Goal: Information Seeking & Learning: Learn about a topic

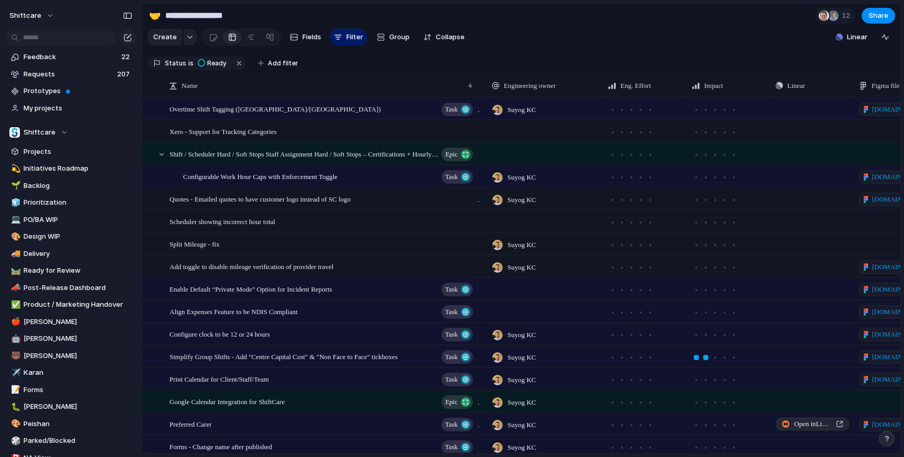
scroll to position [0, 619]
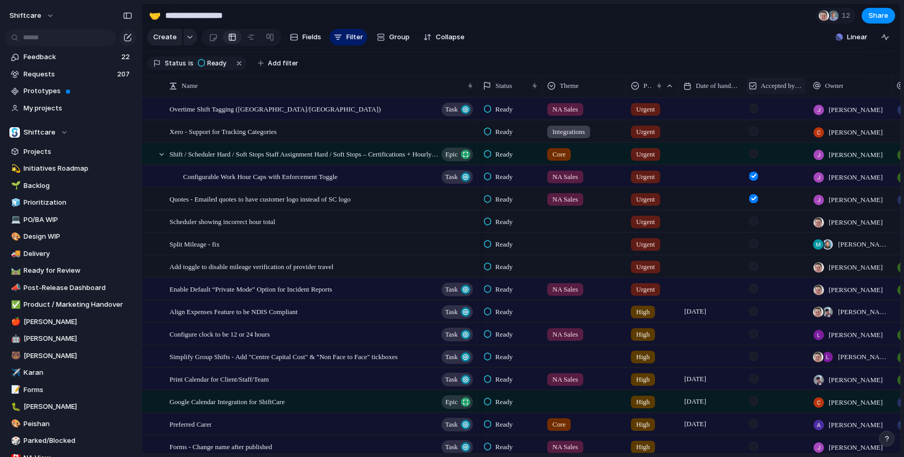
click at [789, 87] on span "Accepted by Engineering" at bounding box center [782, 86] width 42 height 10
click at [783, 56] on div "Modify Hide Sort ascending Sort descending" at bounding box center [452, 228] width 904 height 457
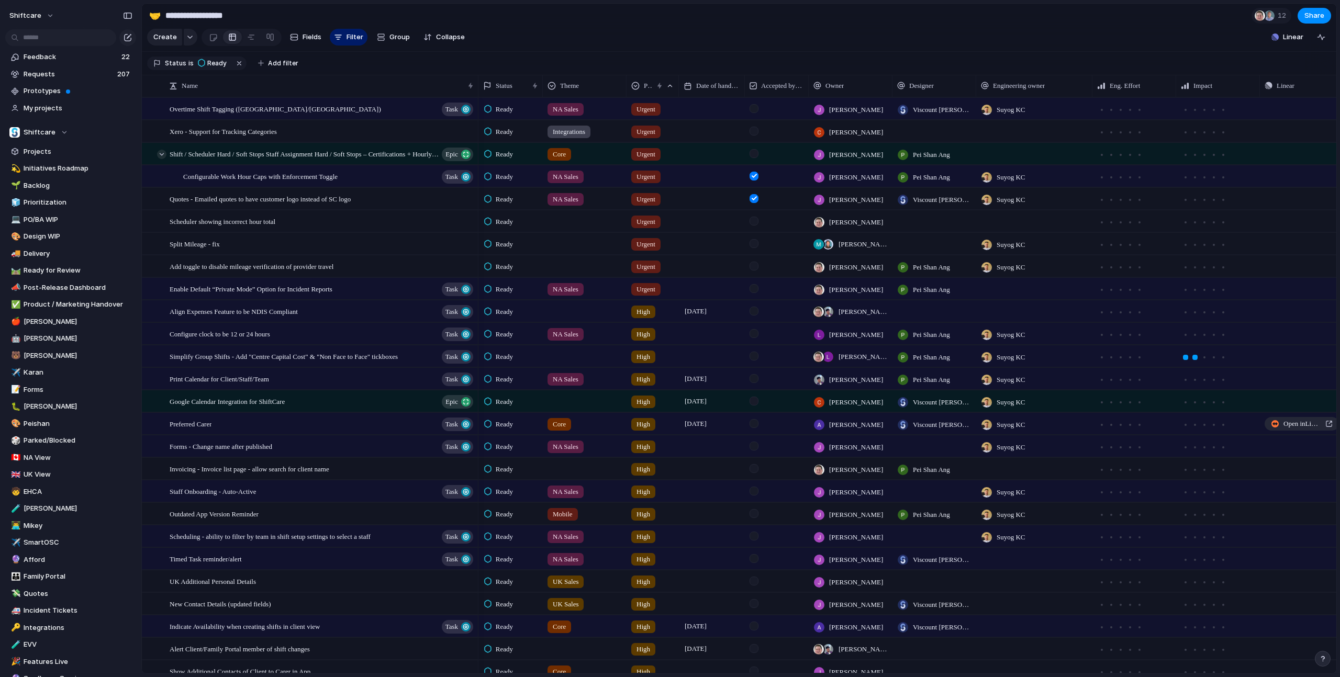
click at [162, 154] on div at bounding box center [161, 154] width 9 height 9
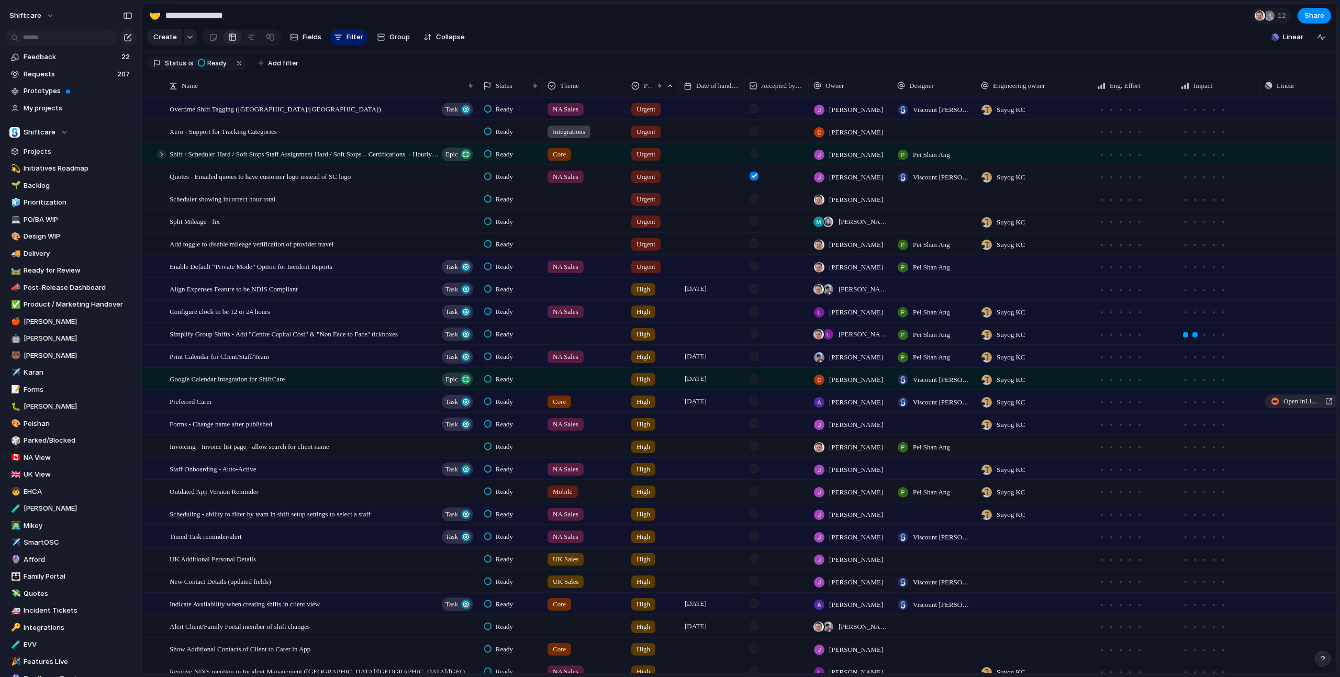
click at [162, 154] on div at bounding box center [161, 154] width 9 height 9
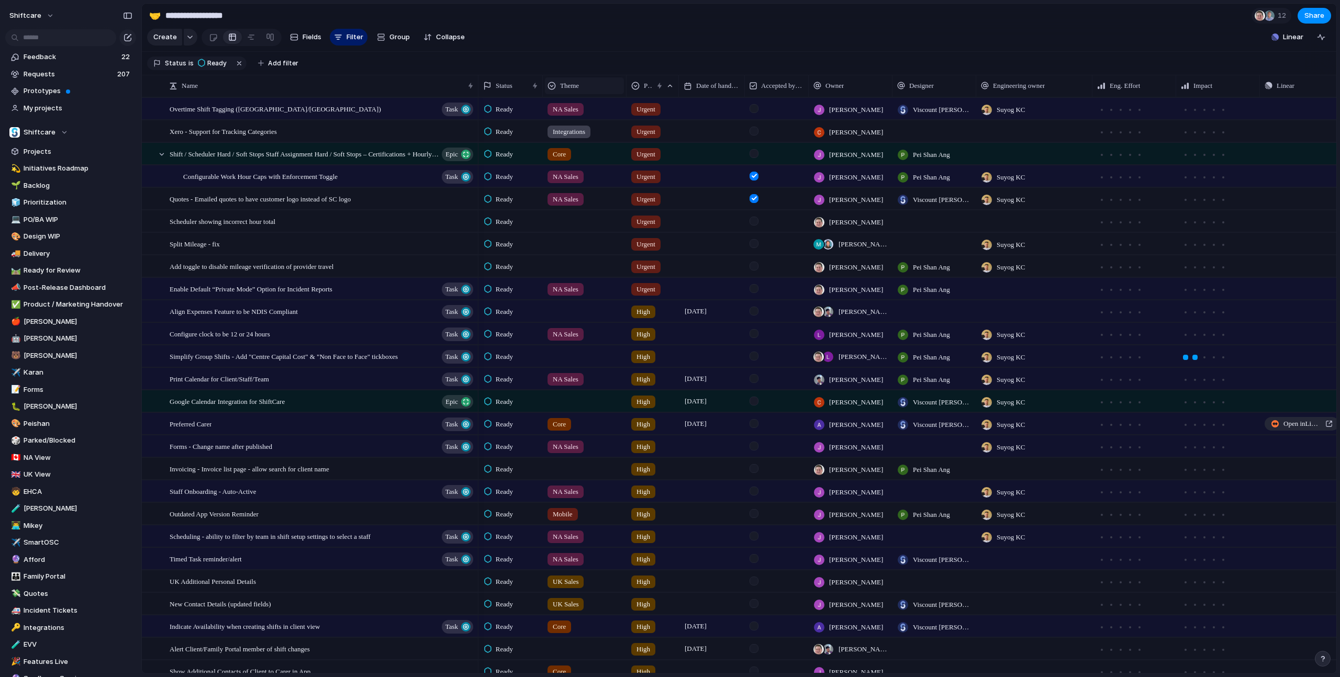
click at [570, 85] on span "Theme" at bounding box center [569, 86] width 19 height 10
click at [587, 143] on span "Sort ascending" at bounding box center [590, 143] width 51 height 10
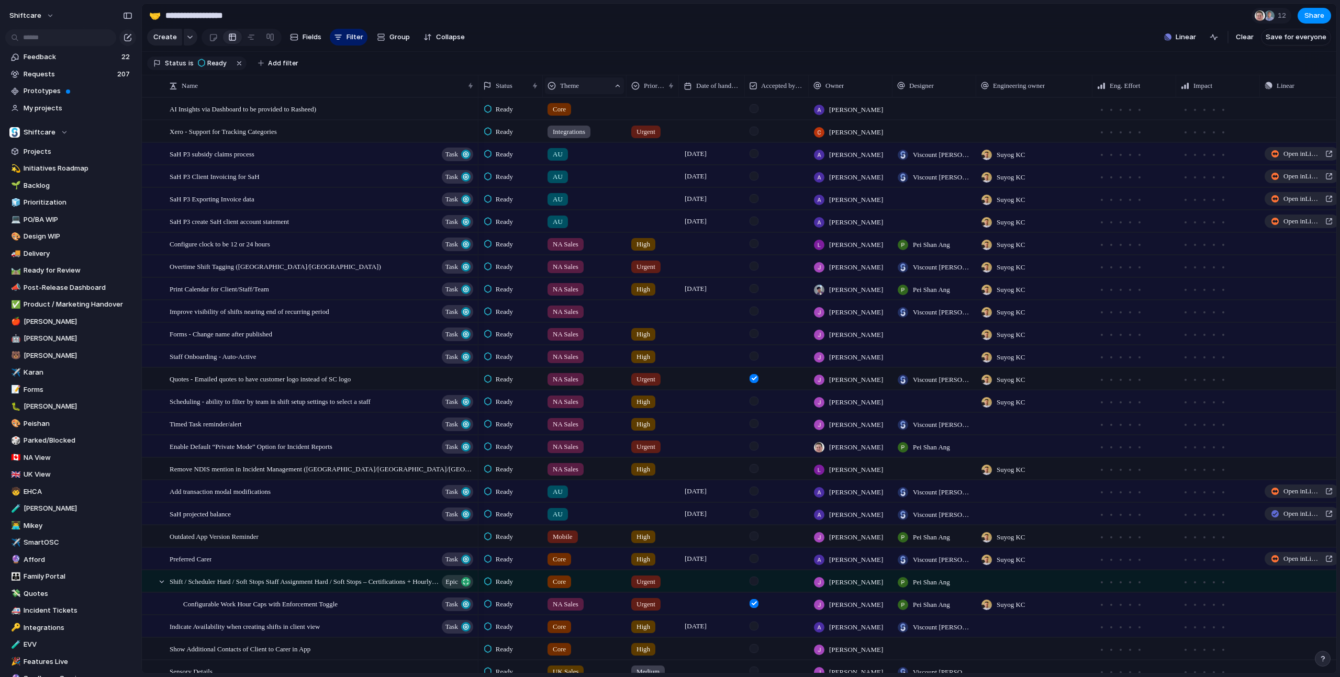
click at [576, 81] on span "Theme" at bounding box center [569, 86] width 19 height 10
click at [588, 158] on span "Sort descending" at bounding box center [592, 160] width 55 height 10
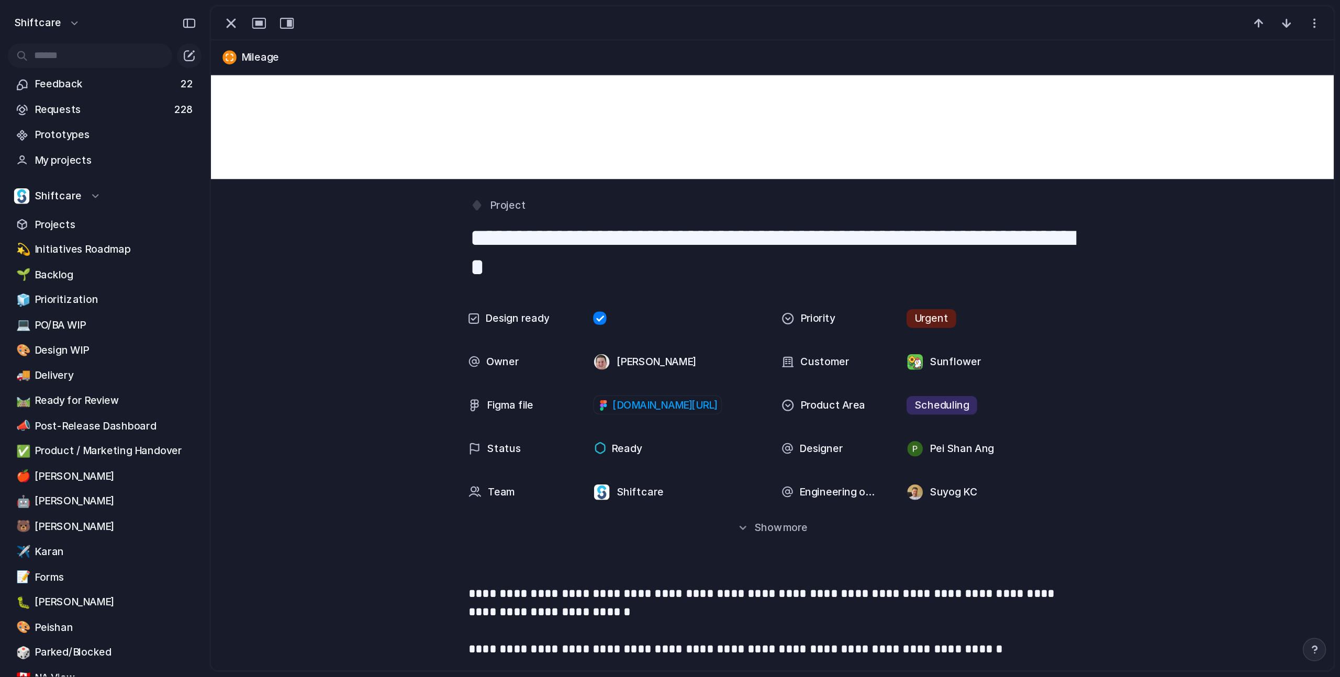
scroll to position [113, 0]
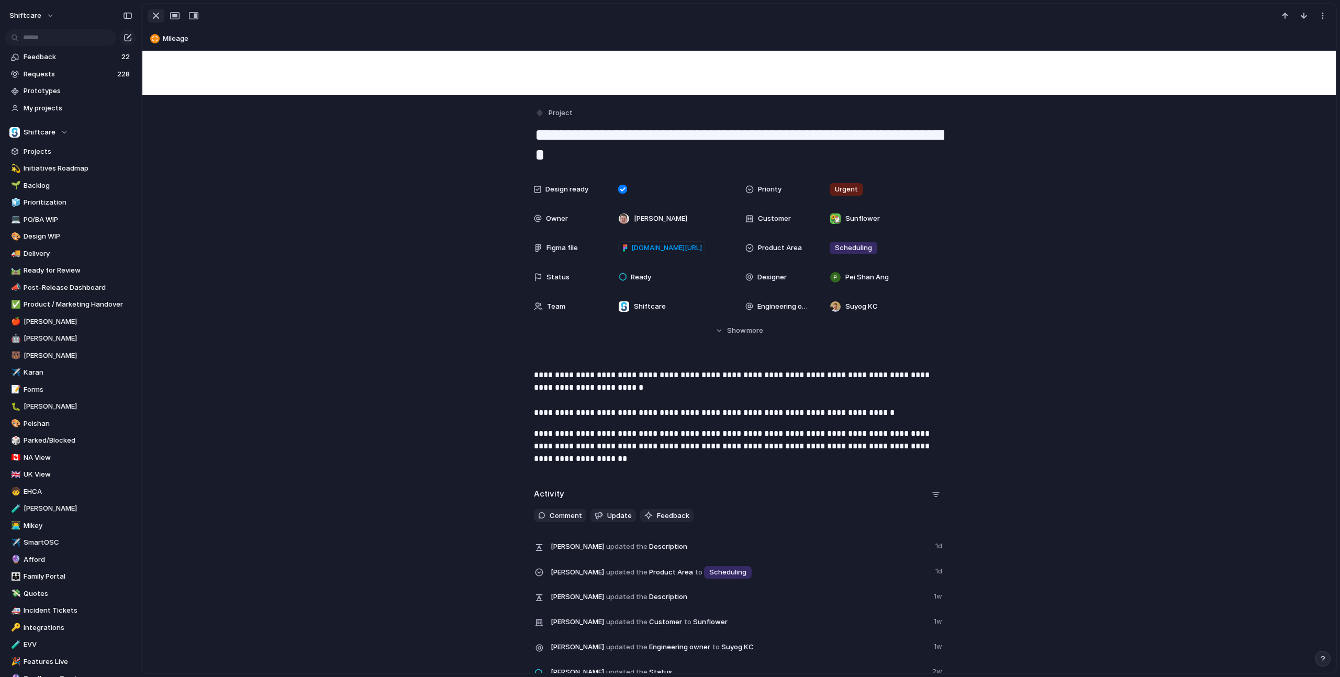
click at [156, 10] on div "button" at bounding box center [156, 15] width 13 height 13
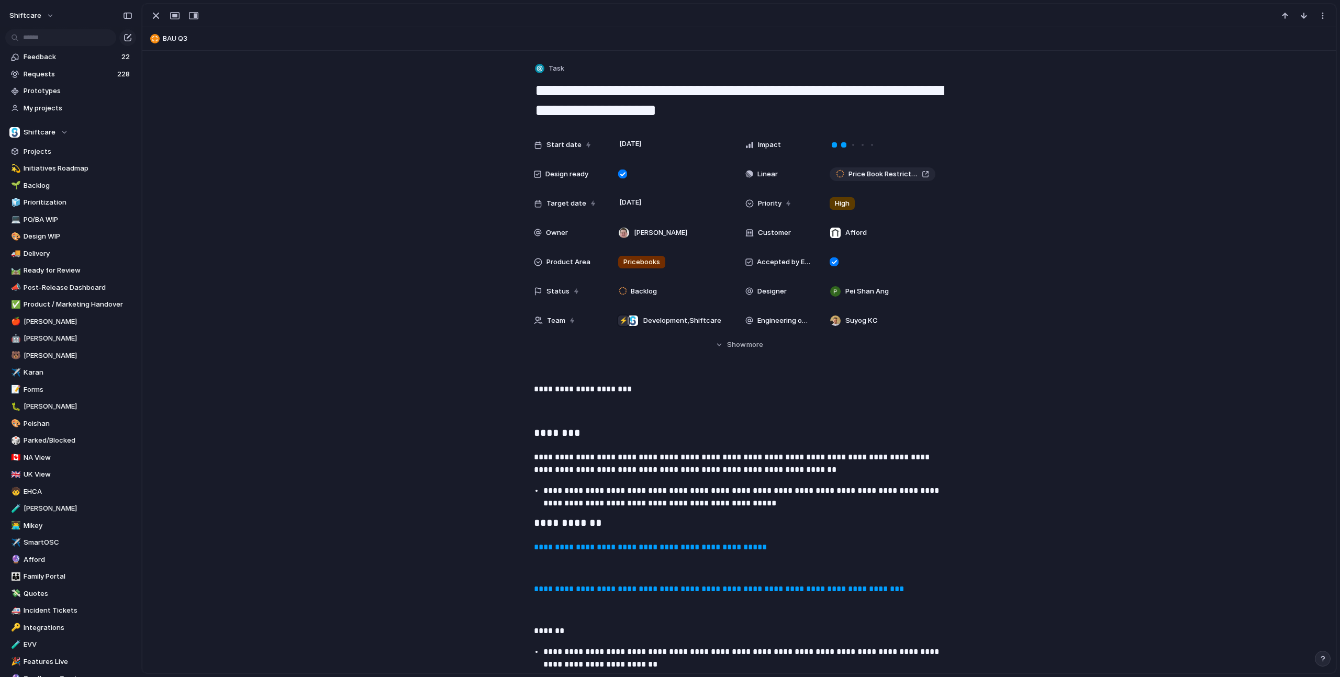
click at [159, 15] on div "button" at bounding box center [156, 15] width 13 height 13
click at [159, 15] on main "**********" at bounding box center [738, 338] width 1195 height 671
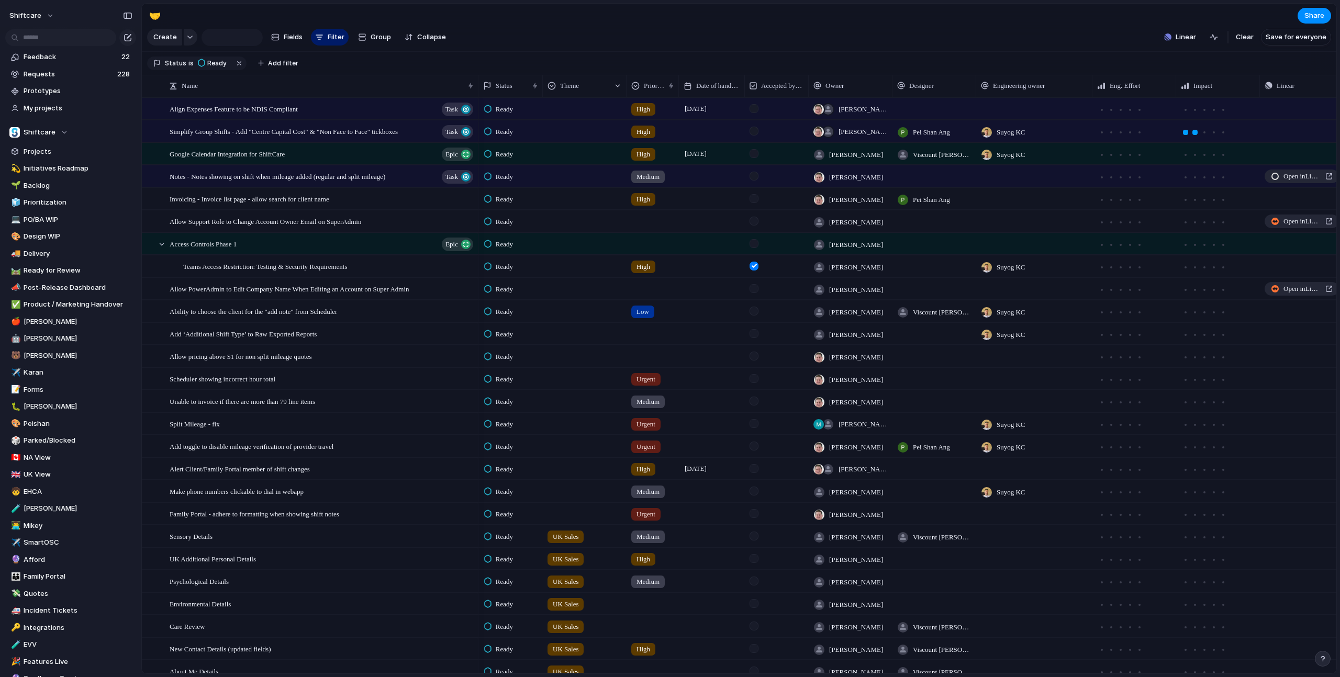
click at [904, 37] on span "Save for everyone" at bounding box center [1295, 37] width 61 height 10
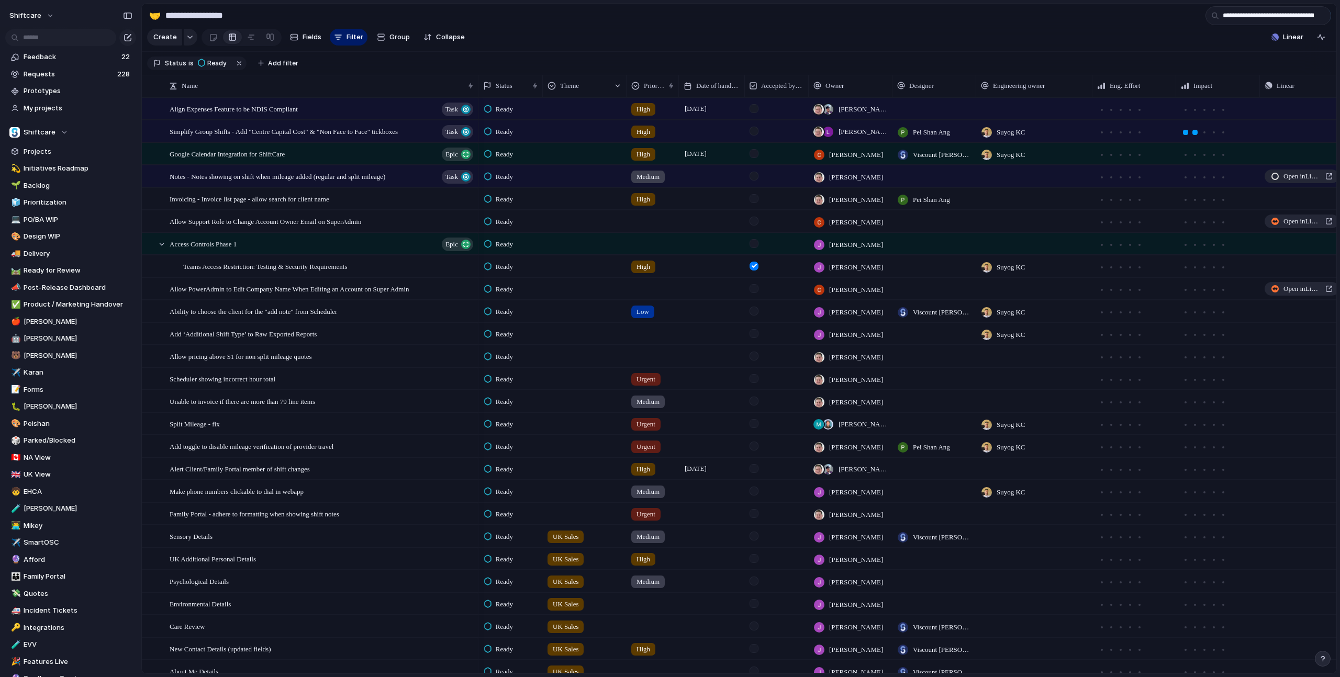
scroll to position [0, 19]
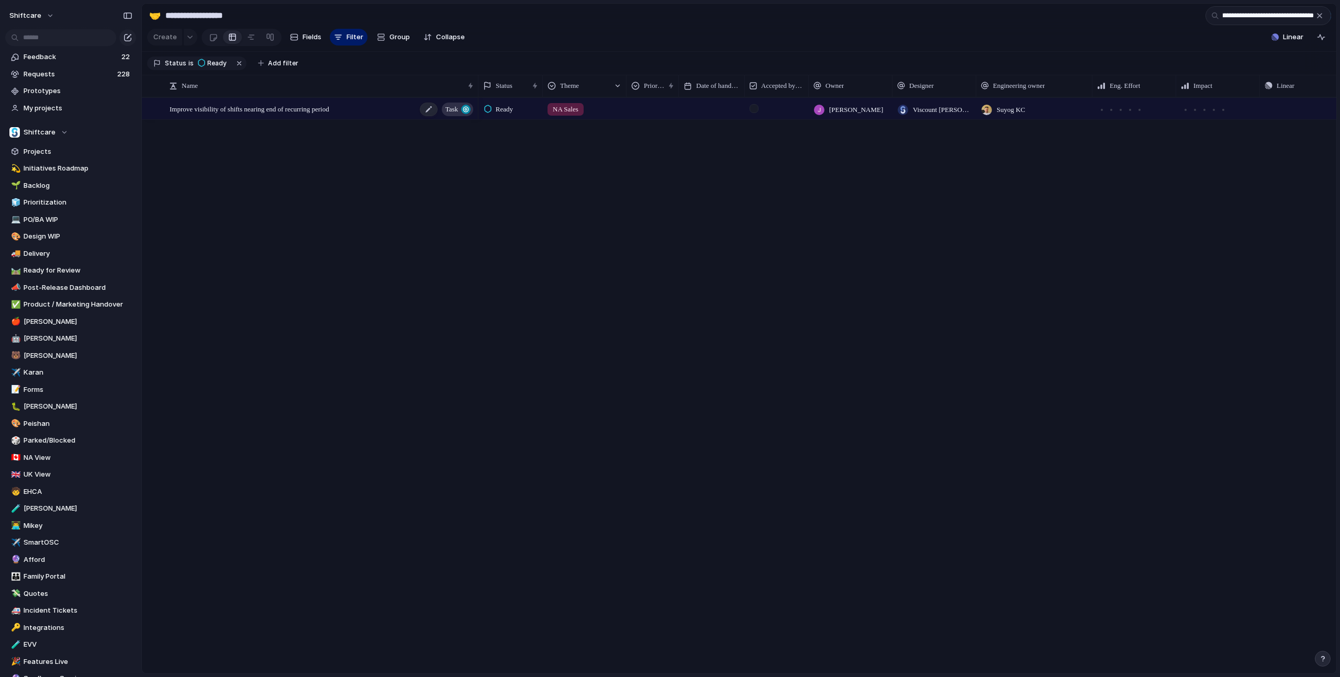
type input "**********"
click at [323, 114] on div "Improve visibility of shifts nearing end of recurring period Task" at bounding box center [322, 108] width 305 height 21
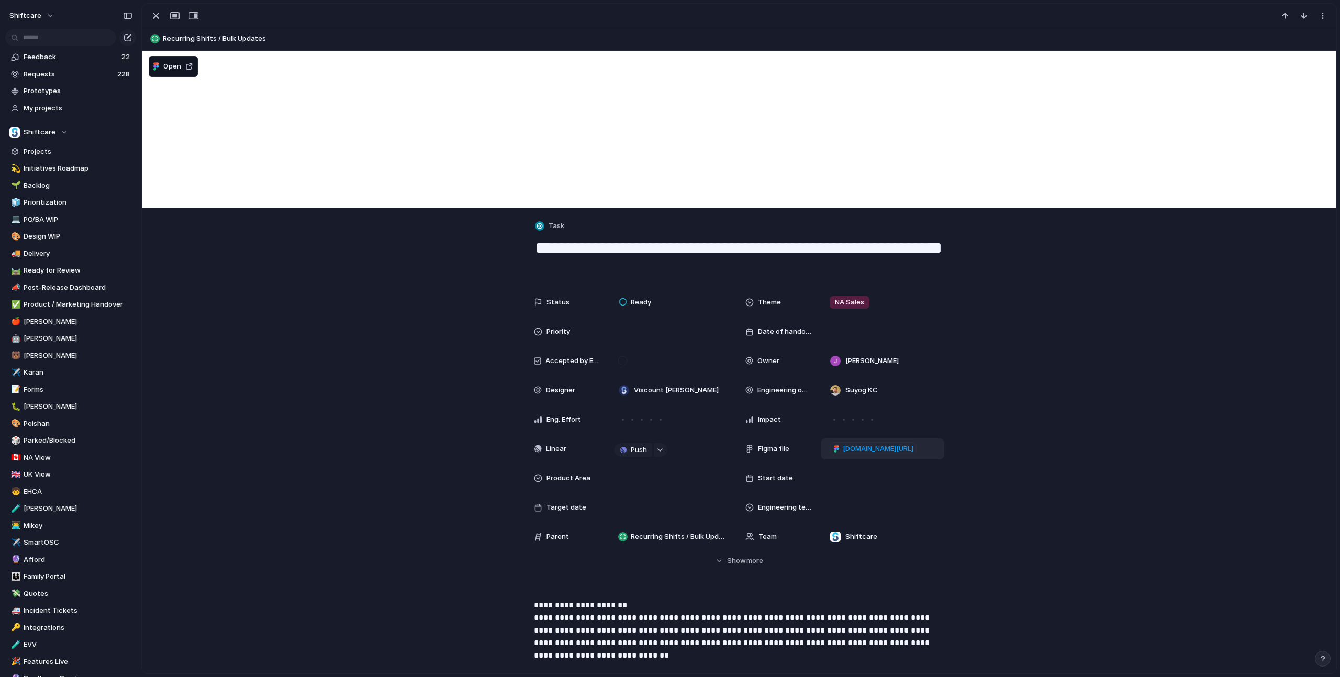
click at [881, 450] on span "figma.com/design/2uc2MsWzzEYNkYviMHbpCc/Visibility-of-Recurring-Shift-s-Ending-…" at bounding box center [878, 449] width 71 height 10
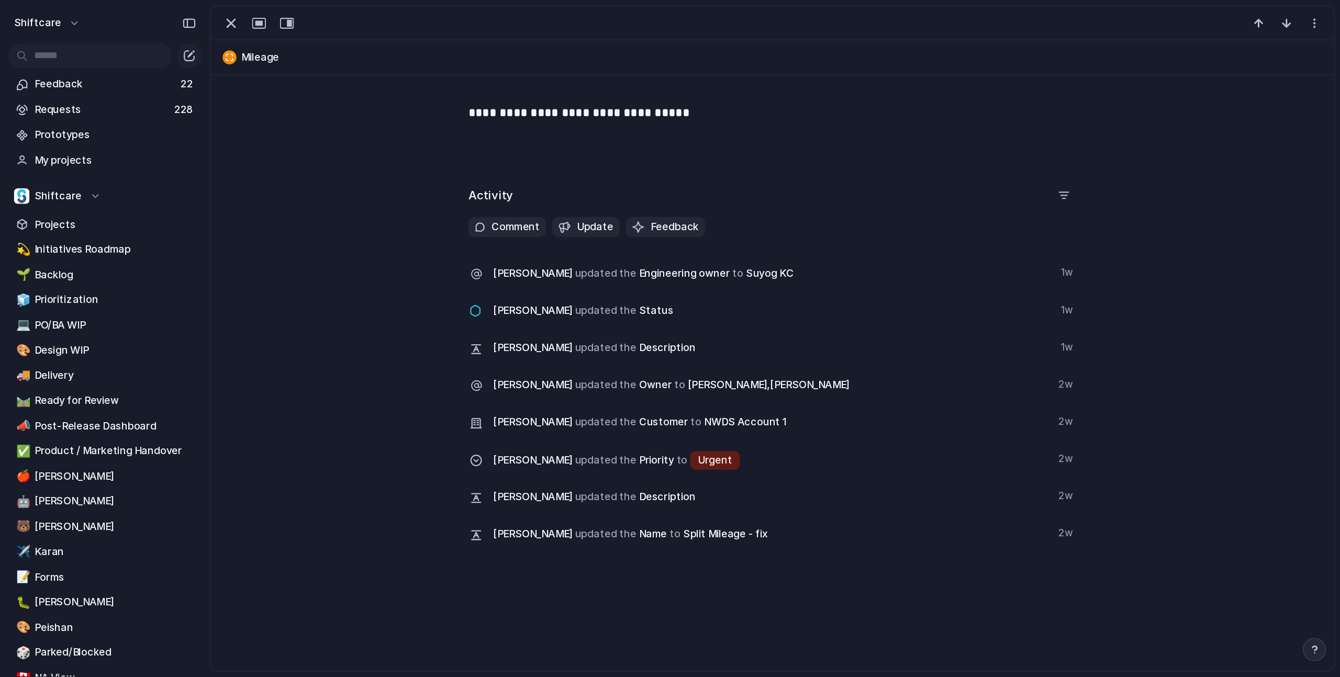
scroll to position [573, 0]
click at [160, 17] on div "button" at bounding box center [156, 15] width 13 height 13
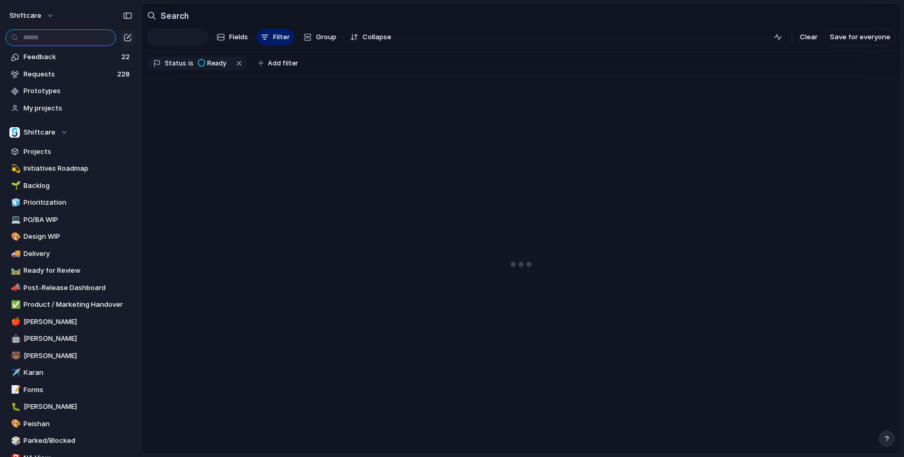
drag, startPoint x: 68, startPoint y: 31, endPoint x: 321, endPoint y: 17, distance: 253.7
click at [68, 31] on input "text" at bounding box center [60, 37] width 111 height 17
click at [67, 32] on input "text" at bounding box center [60, 37] width 111 height 17
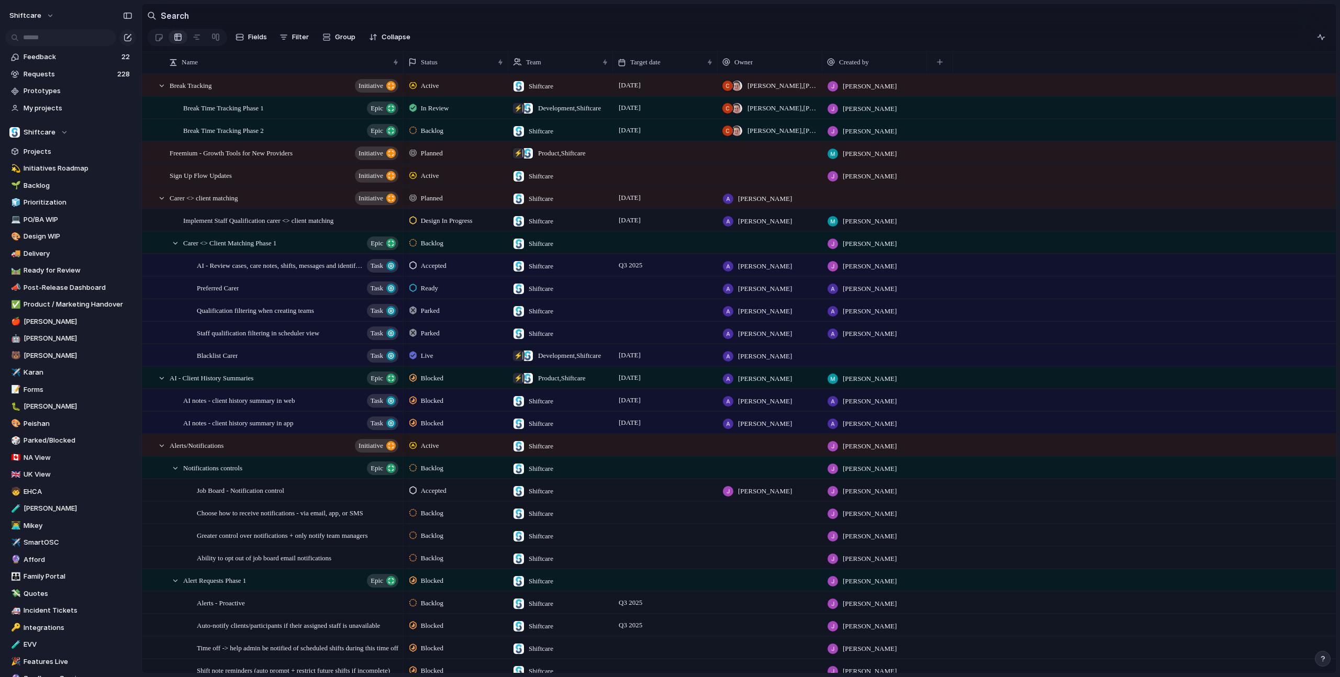
click at [163, 13] on h2 "Search" at bounding box center [175, 15] width 28 height 13
drag, startPoint x: 135, startPoint y: 19, endPoint x: 145, endPoint y: 15, distance: 11.1
click at [135, 19] on div at bounding box center [127, 15] width 17 height 17
click at [149, 14] on div "Search" at bounding box center [168, 15] width 42 height 21
drag, startPoint x: 155, startPoint y: 7, endPoint x: 152, endPoint y: 12, distance: 5.4
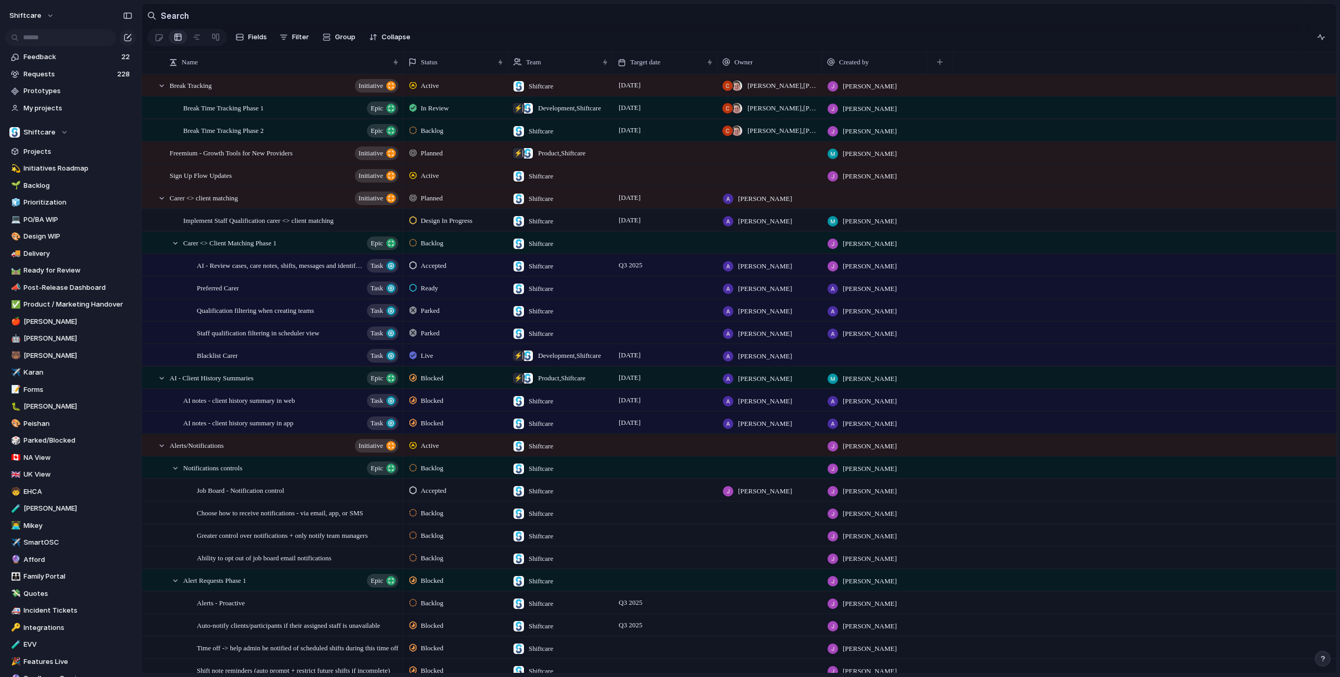
click at [155, 7] on div "Search" at bounding box center [168, 15] width 42 height 21
click at [152, 12] on div "Search" at bounding box center [168, 15] width 42 height 21
click at [152, 14] on div "Search" at bounding box center [168, 15] width 42 height 21
drag, startPoint x: 152, startPoint y: 15, endPoint x: 187, endPoint y: 19, distance: 34.8
click at [152, 15] on div "Search" at bounding box center [168, 15] width 42 height 21
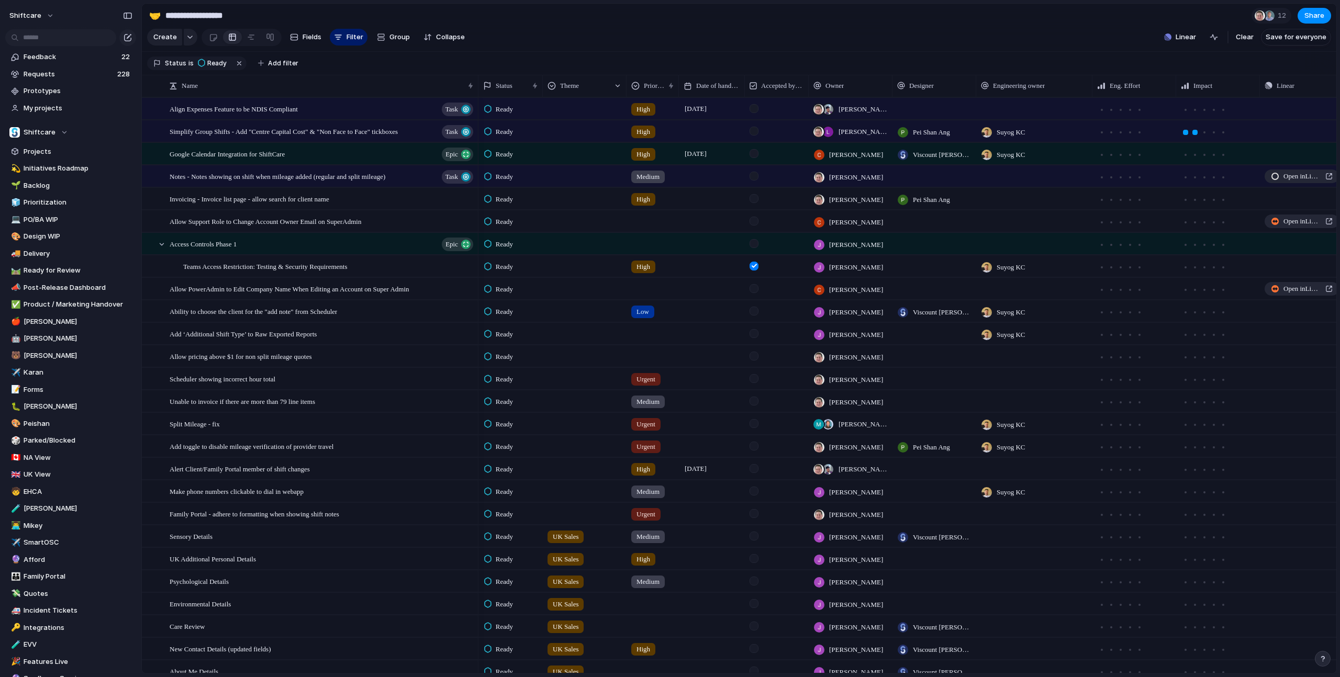
click at [338, 4] on section "**********" at bounding box center [739, 16] width 1194 height 24
click at [859, 29] on section "Create Fields Filter Group Zoom Collapse Linear Clear Save for everyone" at bounding box center [739, 39] width 1194 height 25
click at [682, 32] on section "Create Fields Filter Group Zoom Collapse Linear Clear Save for everyone" at bounding box center [739, 39] width 1194 height 25
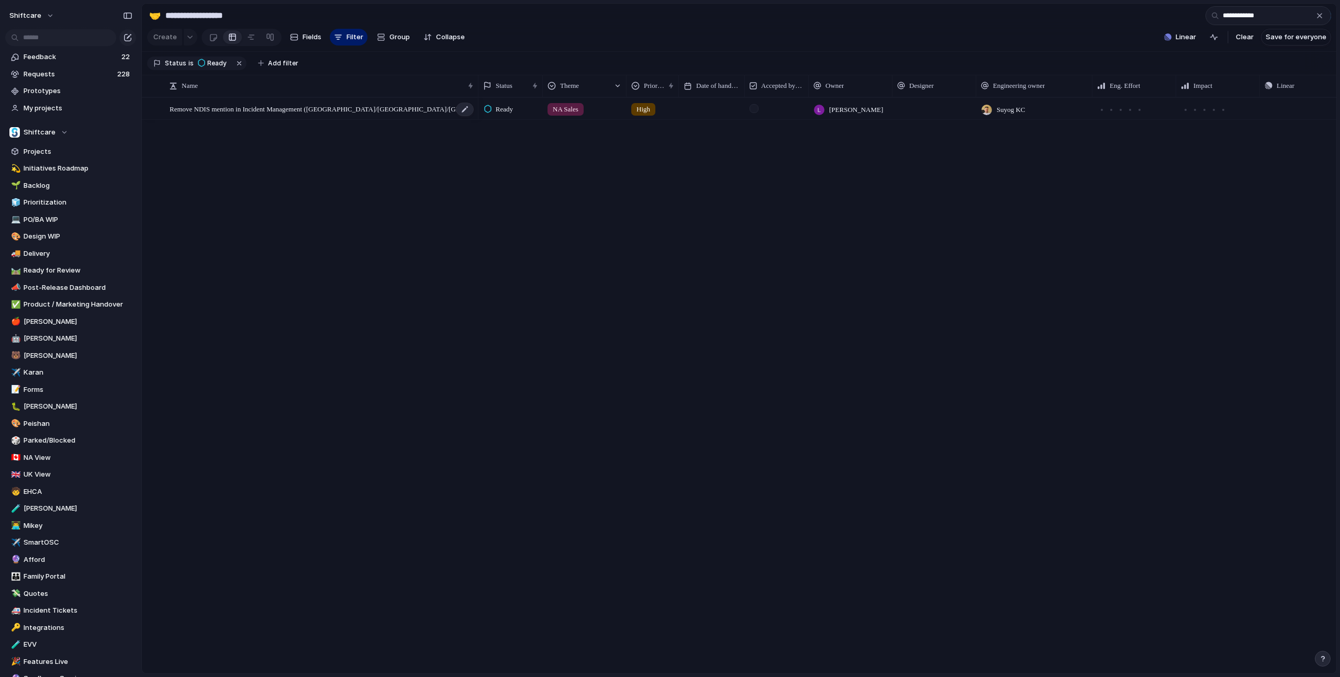
click at [298, 116] on div "Remove NDIS mention in Incident Management ([GEOGRAPHIC_DATA]/[GEOGRAPHIC_DATA]…" at bounding box center [322, 108] width 305 height 21
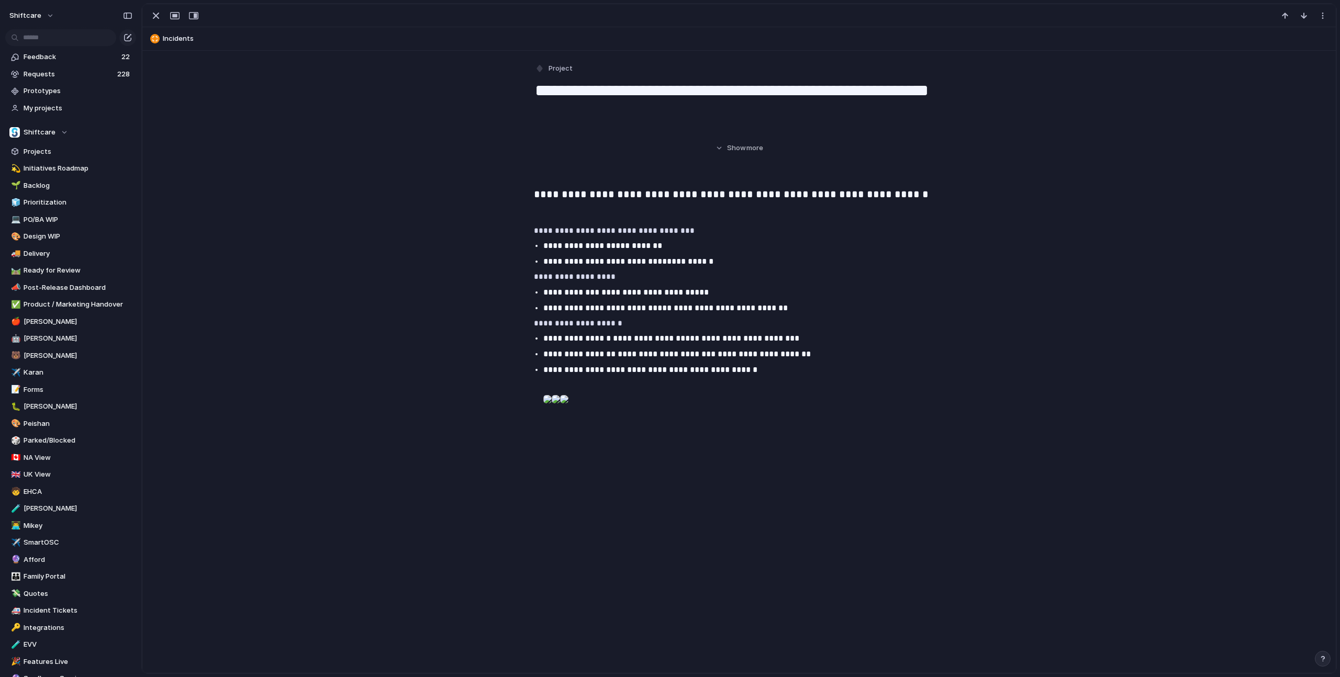
click at [298, 116] on div "**********" at bounding box center [738, 575] width 1193 height 1048
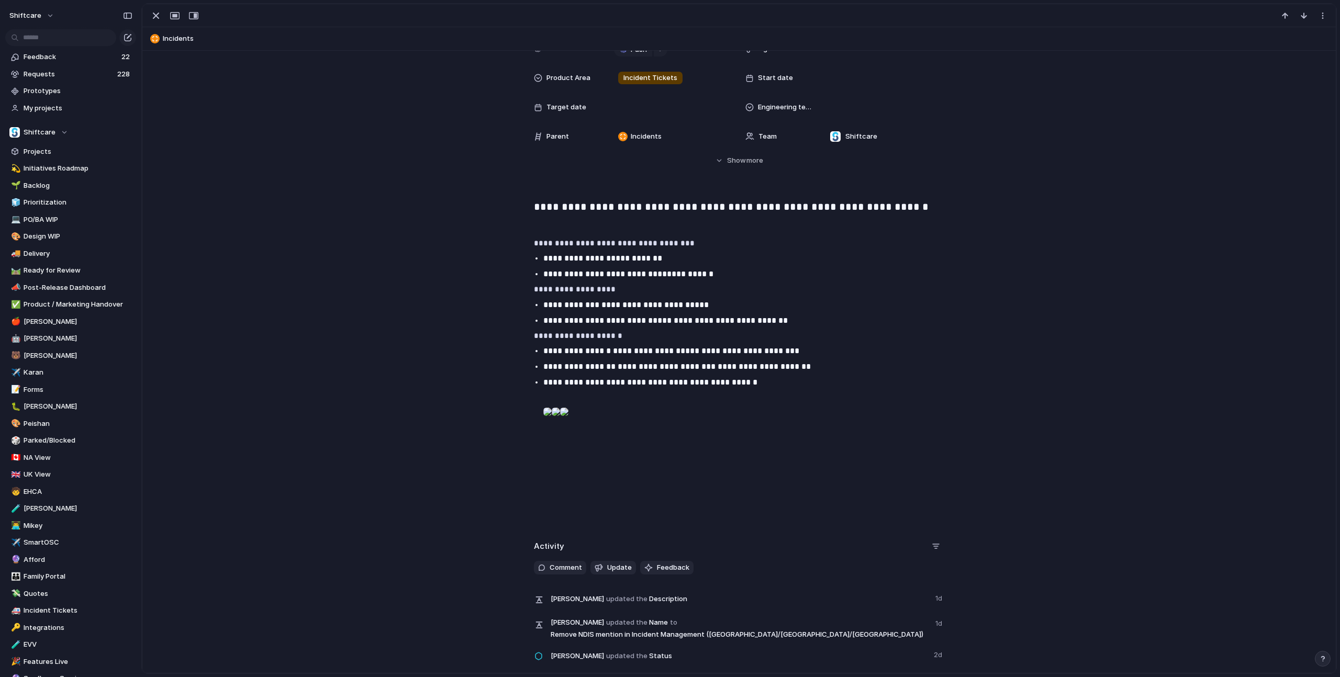
scroll to position [239, 0]
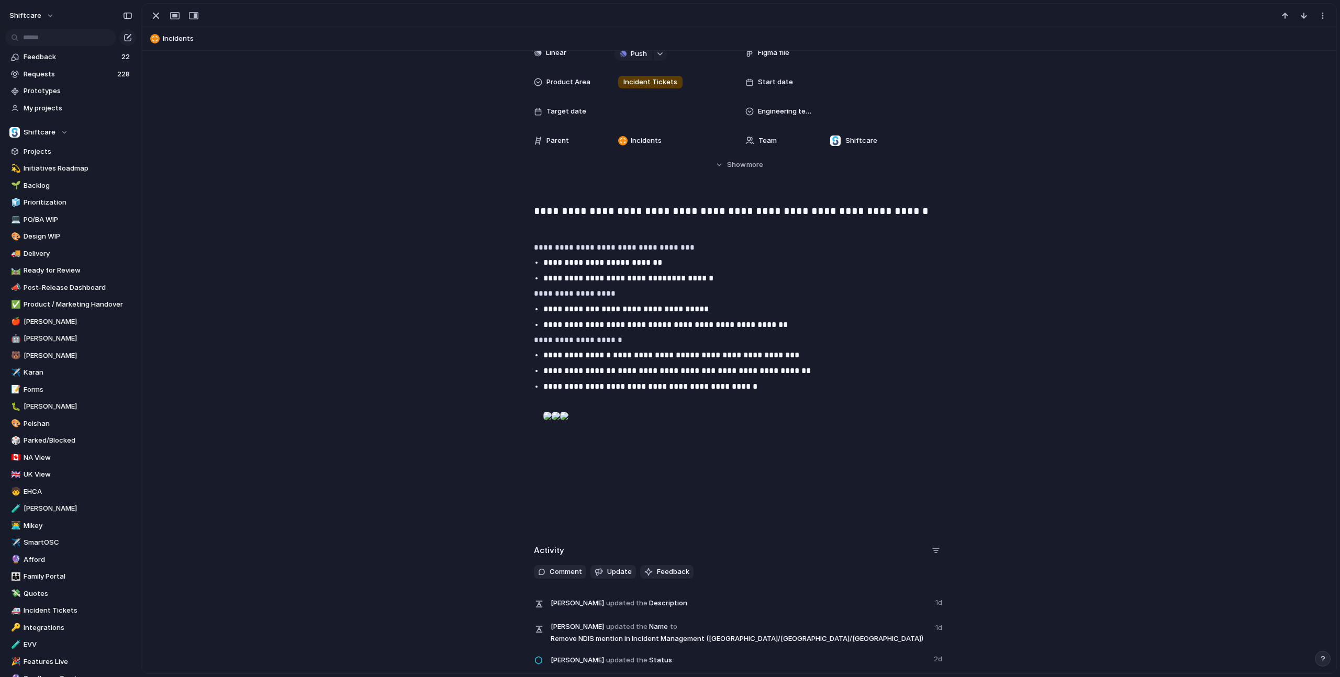
click at [560, 427] on div at bounding box center [556, 416] width 8 height 21
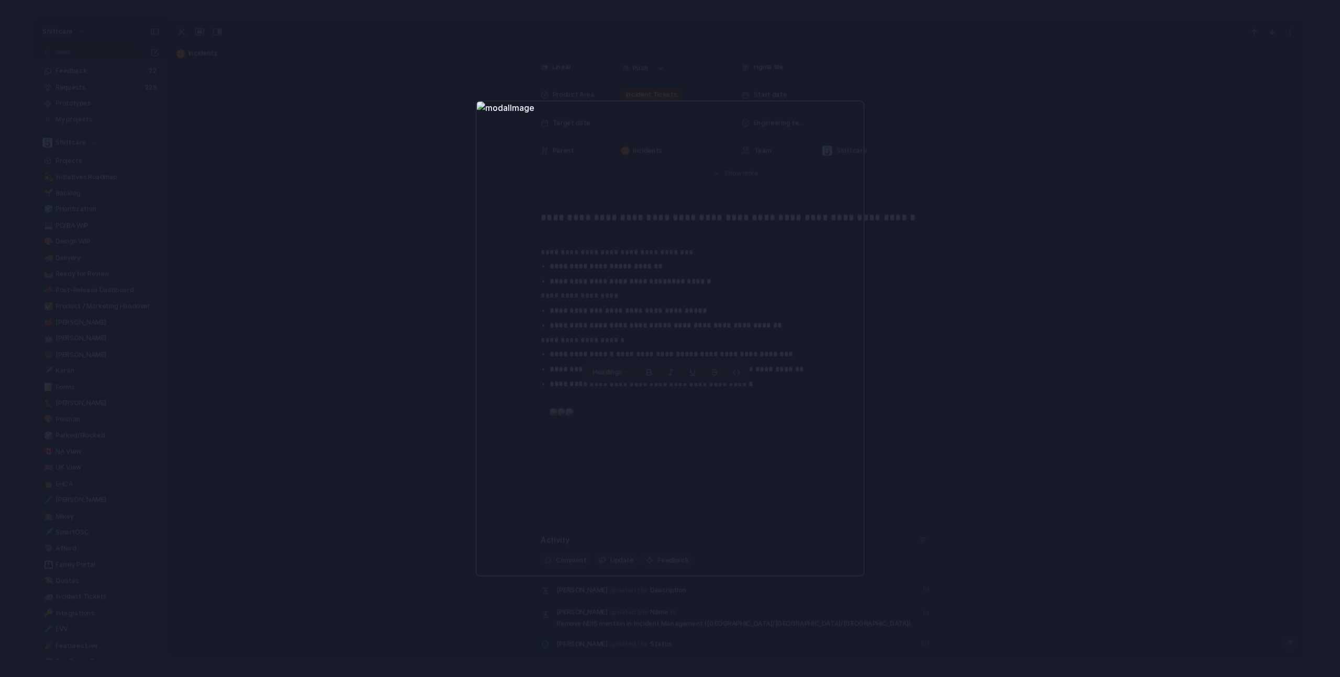
click at [904, 428] on div at bounding box center [670, 338] width 1340 height 677
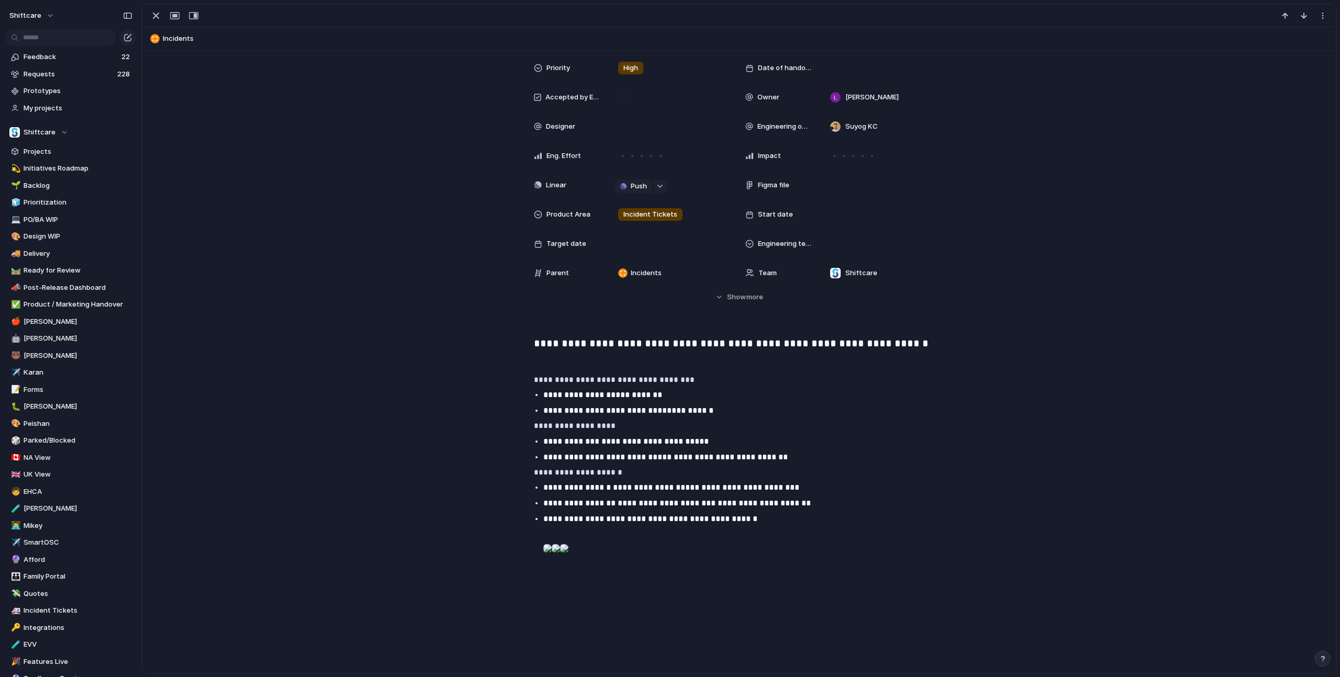
scroll to position [0, 0]
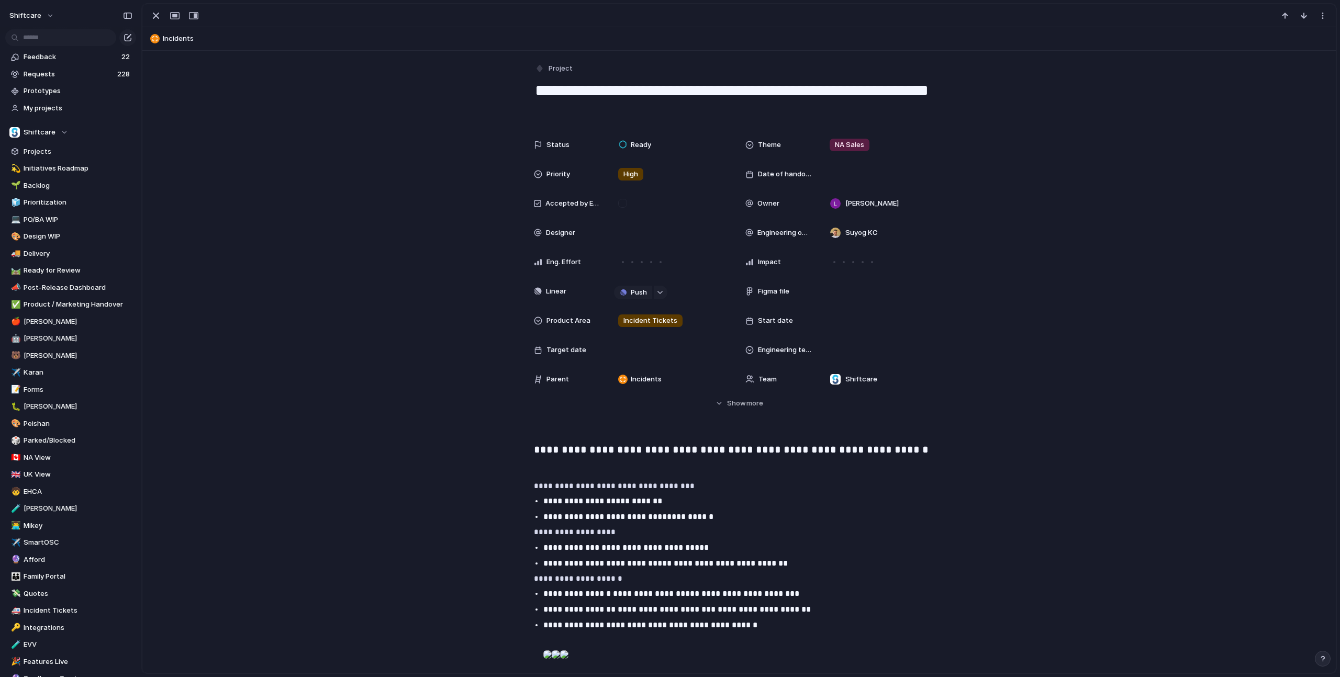
click at [904, 306] on div "Status Ready Theme NA Sales Priority High Date of handover Accepted by Engineer…" at bounding box center [739, 271] width 1168 height 274
click at [904, 320] on div "Status Ready Theme NA Sales Priority High Date of handover Accepted by Engineer…" at bounding box center [739, 271] width 1168 height 274
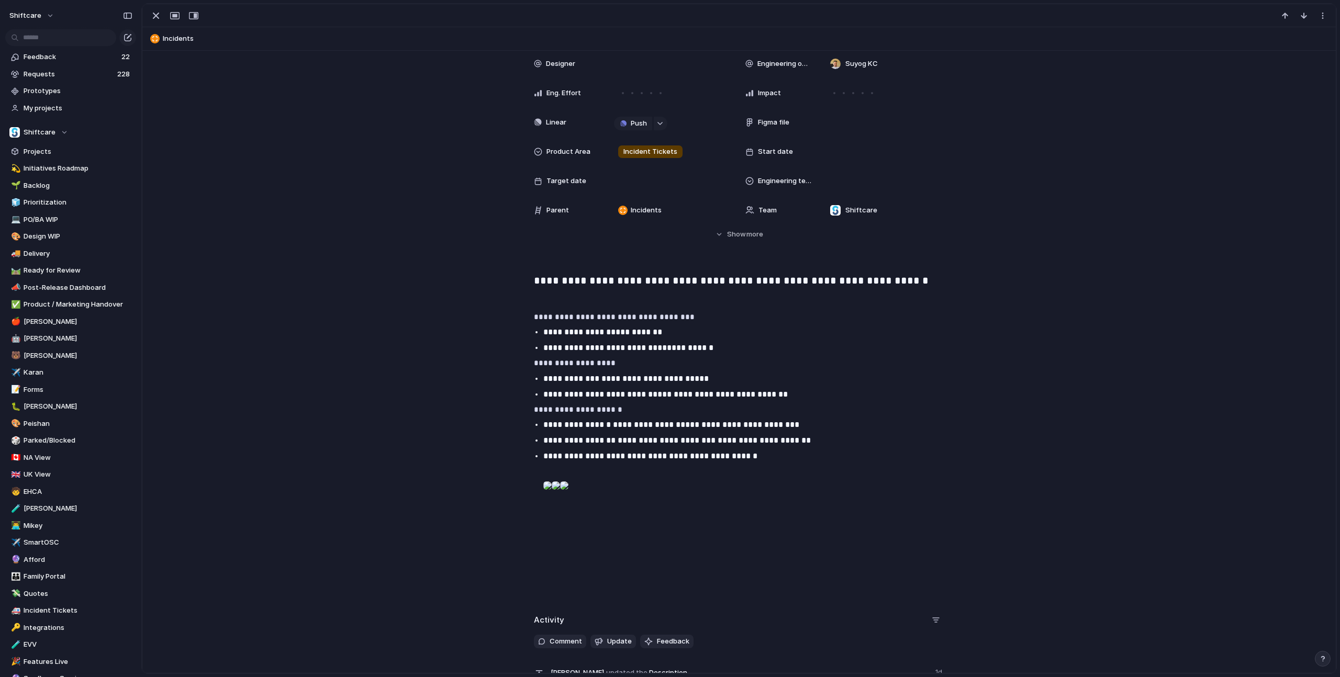
scroll to position [268, 0]
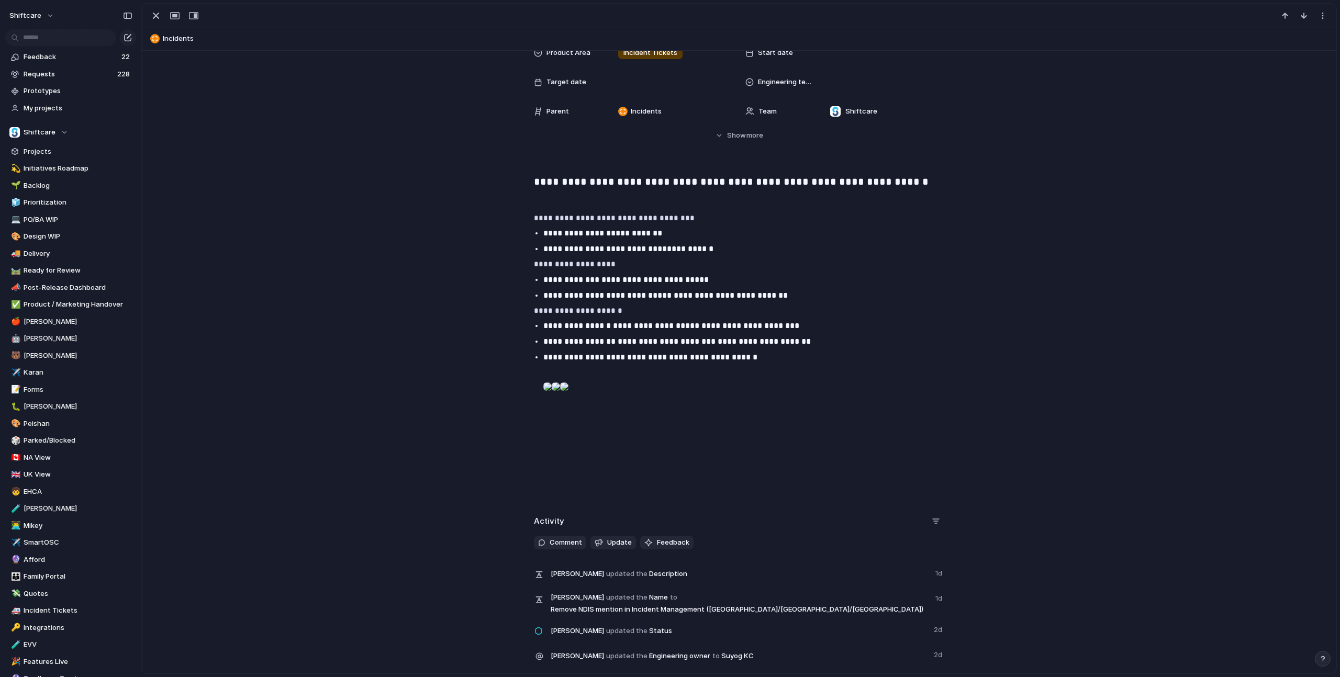
click at [552, 397] on div at bounding box center [547, 386] width 8 height 21
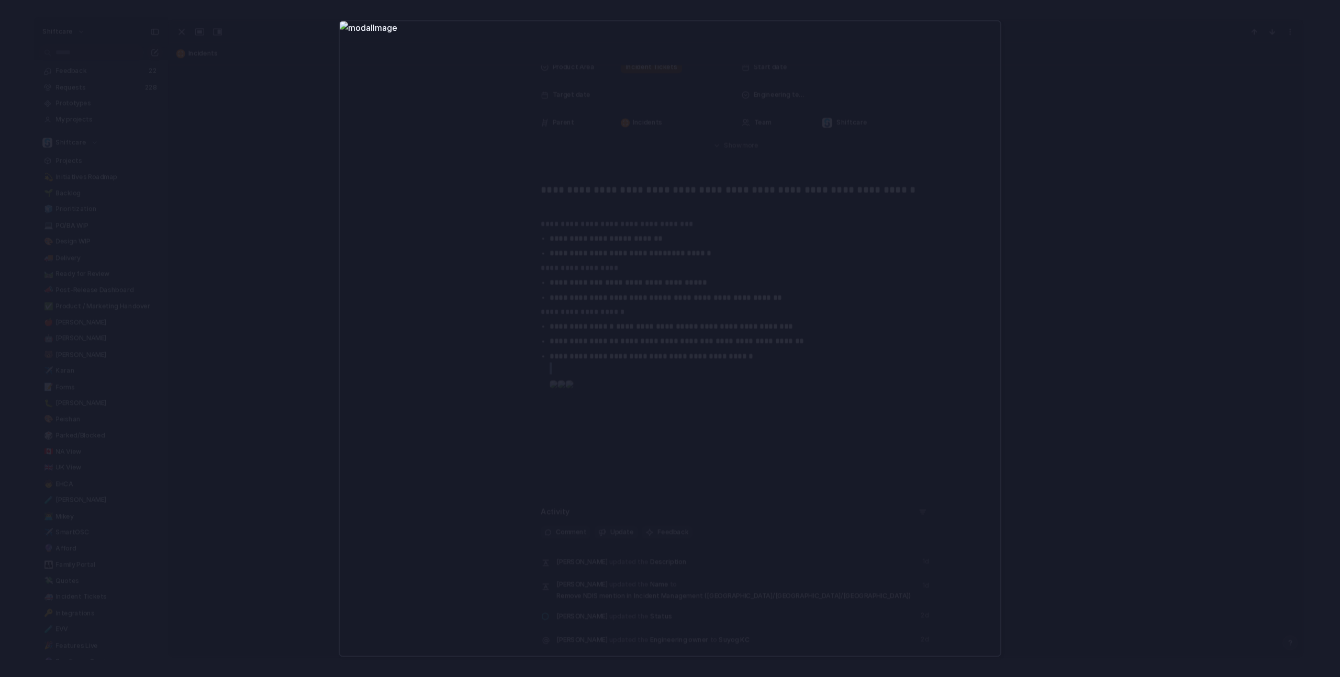
drag, startPoint x: 253, startPoint y: 423, endPoint x: 299, endPoint y: 414, distance: 47.4
click at [253, 423] on div at bounding box center [670, 338] width 1340 height 677
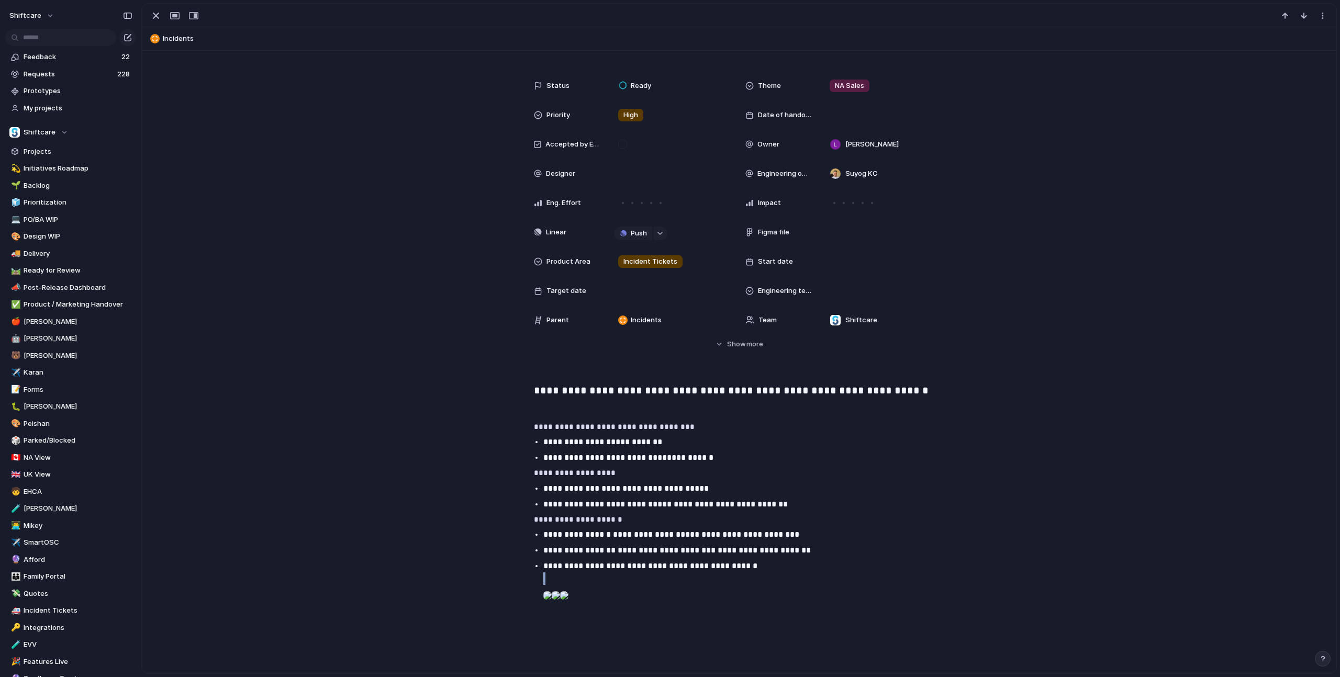
scroll to position [0, 0]
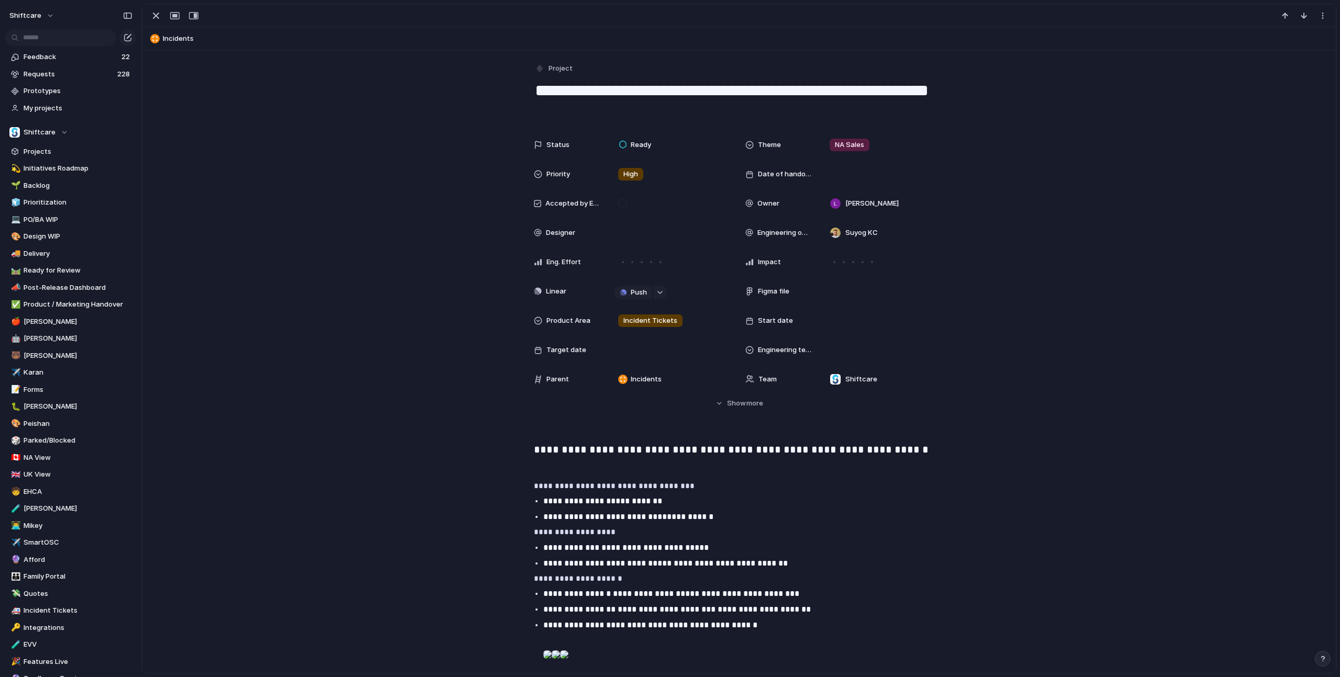
click at [490, 456] on div "**********" at bounding box center [739, 605] width 1168 height 327
click at [153, 17] on div "button" at bounding box center [156, 15] width 13 height 13
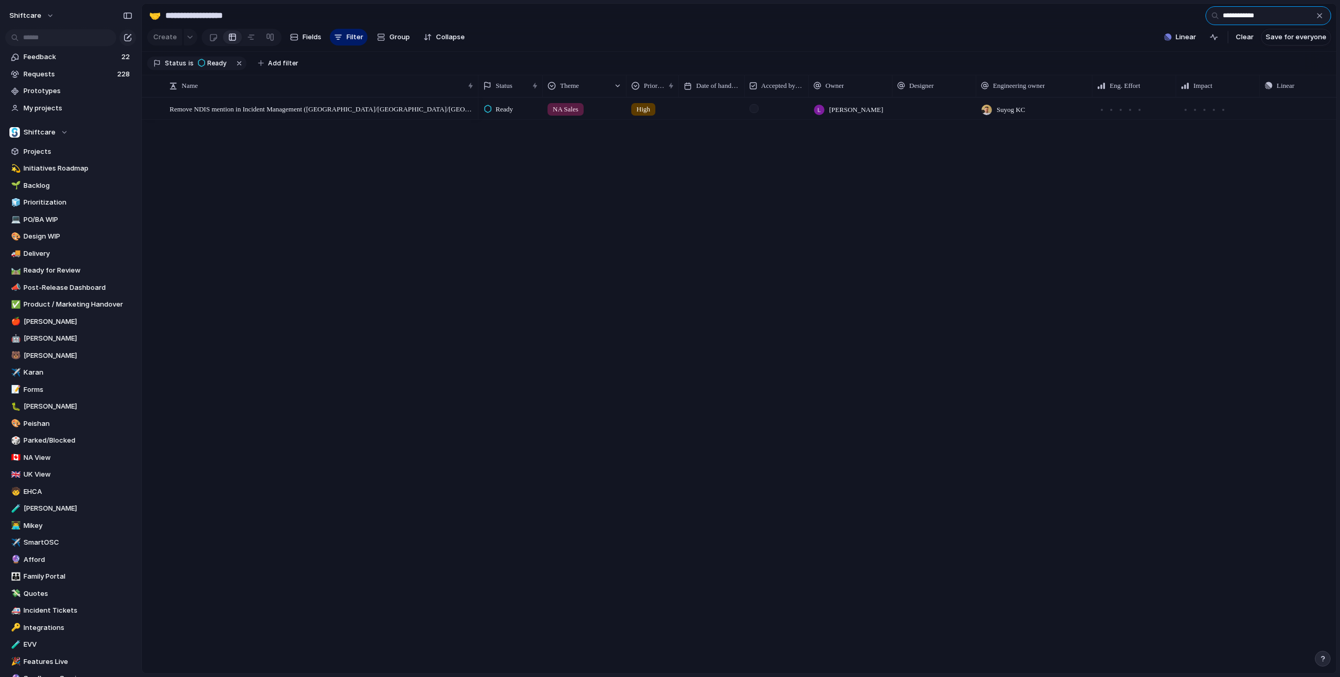
click at [904, 22] on input "**********" at bounding box center [1268, 15] width 126 height 19
paste input "**********"
type input "**********"
click at [323, 109] on span "Ability to choose the client for the "add note" from Scheduler" at bounding box center [253, 109] width 167 height 12
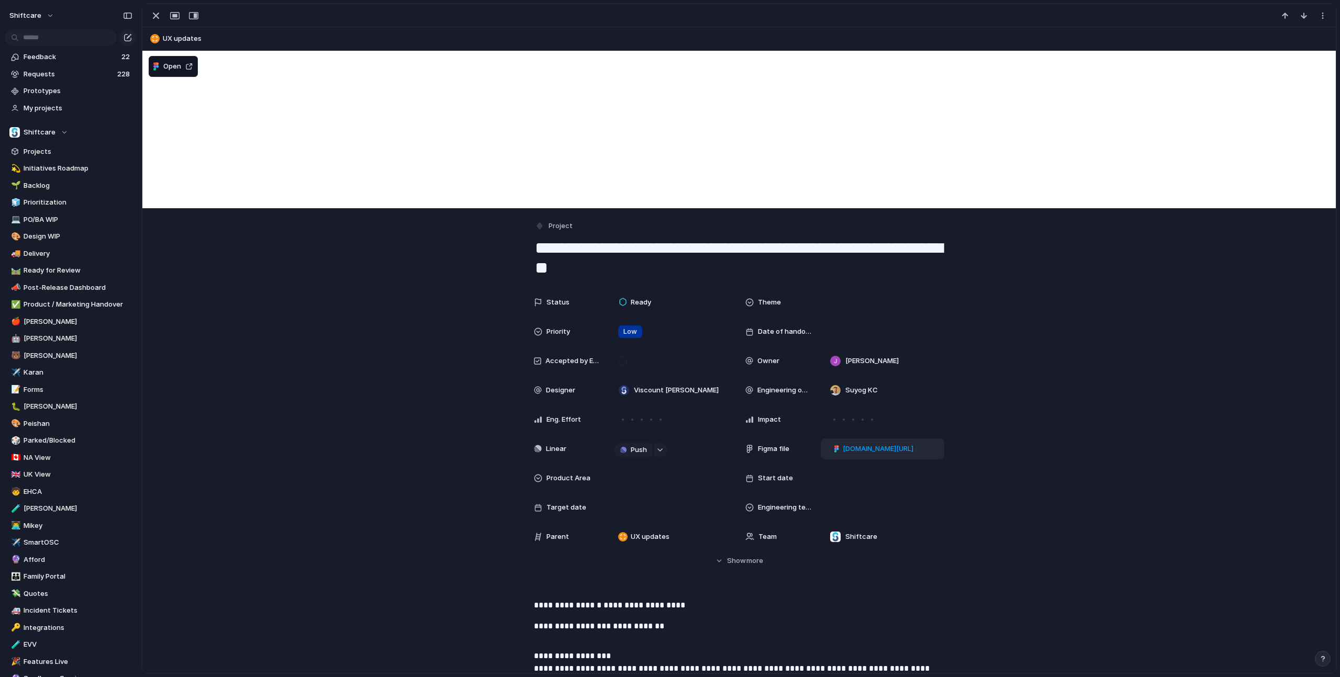
click at [901, 450] on span "figma.com/design/2mzqAYWxtgkVGAcpKt71iu/Notes-on-Client%E2%80%99s-Scheduler-ove…" at bounding box center [878, 449] width 71 height 10
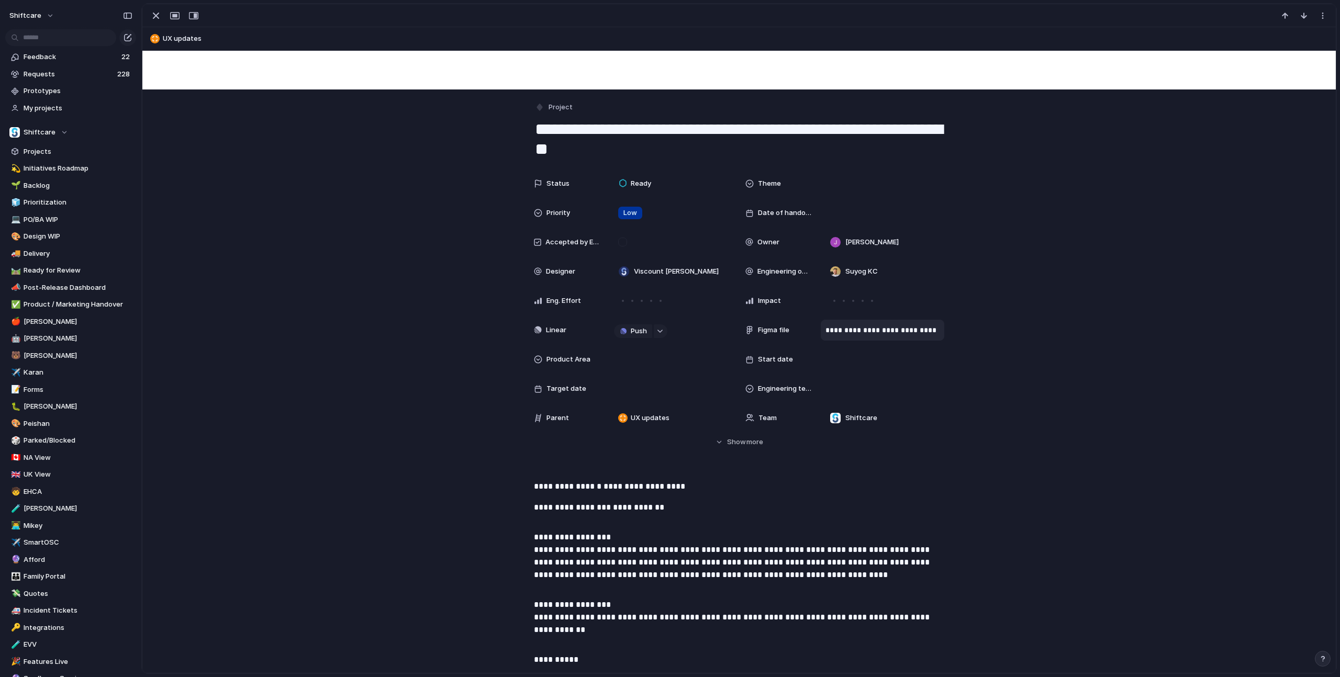
scroll to position [73, 0]
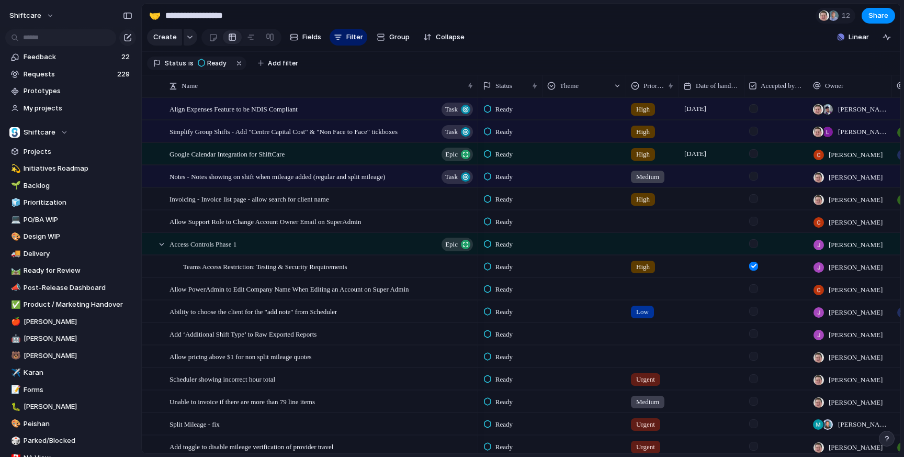
click at [391, 69] on section "Status is Ready Add filter" at bounding box center [521, 64] width 759 height 24
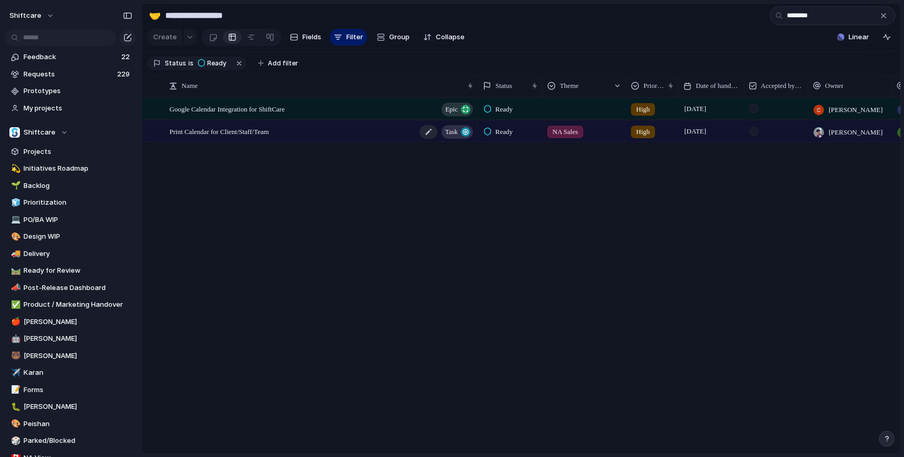
type input "********"
click at [269, 130] on span "Print Calendar for Client/Staff/Team" at bounding box center [219, 131] width 99 height 12
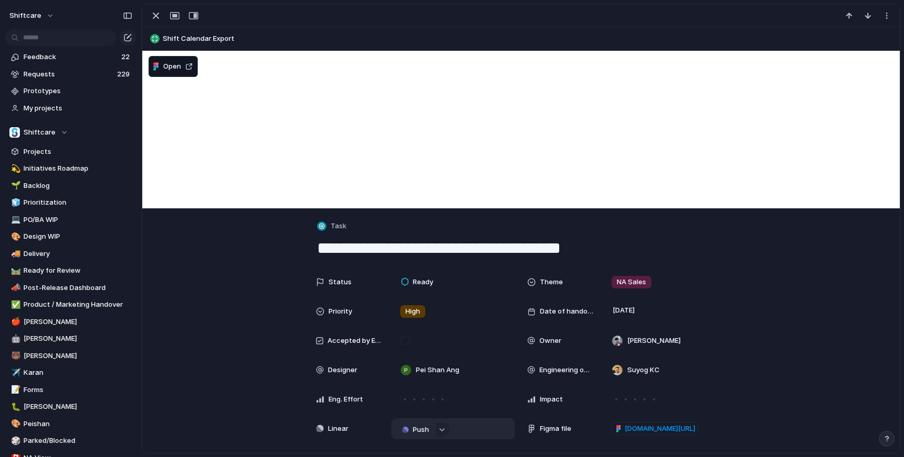
click at [422, 426] on span "Push" at bounding box center [421, 429] width 16 height 10
click at [419, 430] on li "Project" at bounding box center [418, 426] width 60 height 17
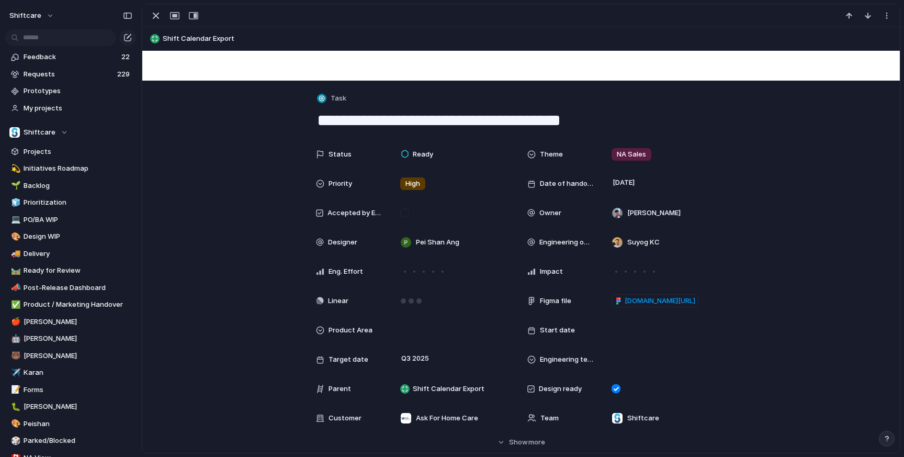
scroll to position [132, 0]
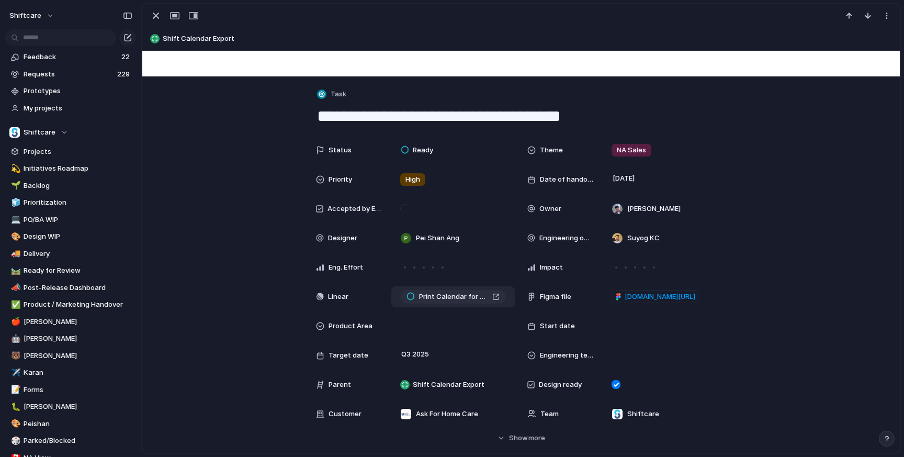
click at [462, 297] on span "Print Calendar for Client/Staff/Team" at bounding box center [453, 297] width 69 height 10
click at [461, 297] on span "Print Calendar for Client/Staff/Team" at bounding box center [453, 297] width 69 height 10
click at [678, 296] on span "[DOMAIN_NAME][URL]" at bounding box center [660, 297] width 71 height 10
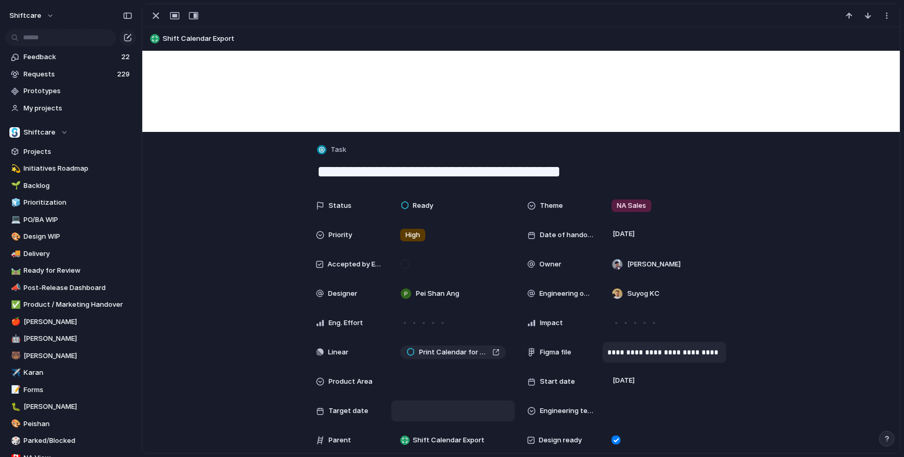
scroll to position [80, 0]
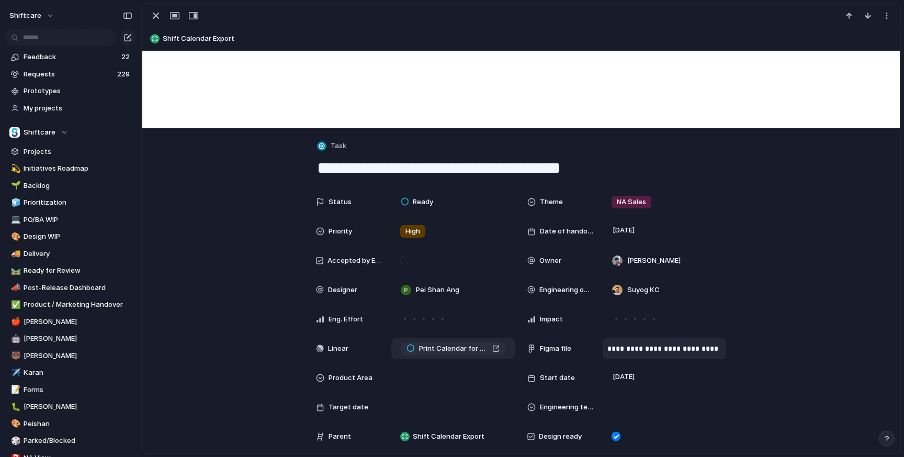
click at [476, 346] on span "Print Calendar for Client/Staff/Team" at bounding box center [453, 348] width 69 height 10
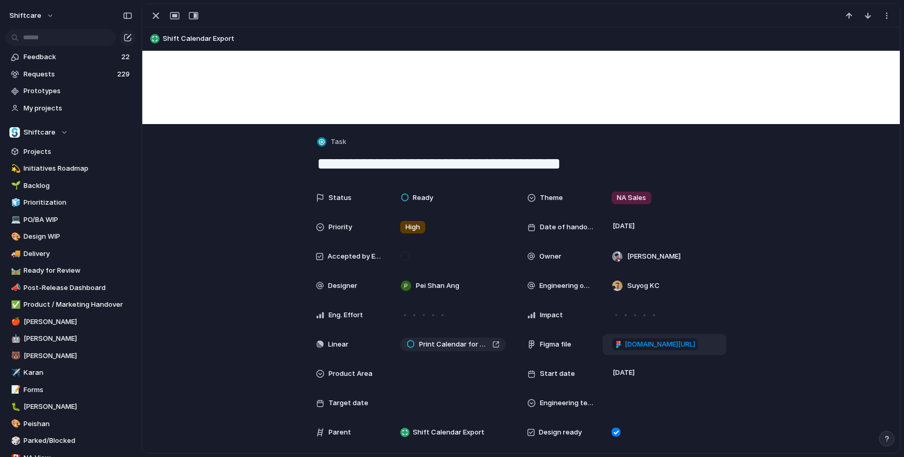
scroll to position [93, 0]
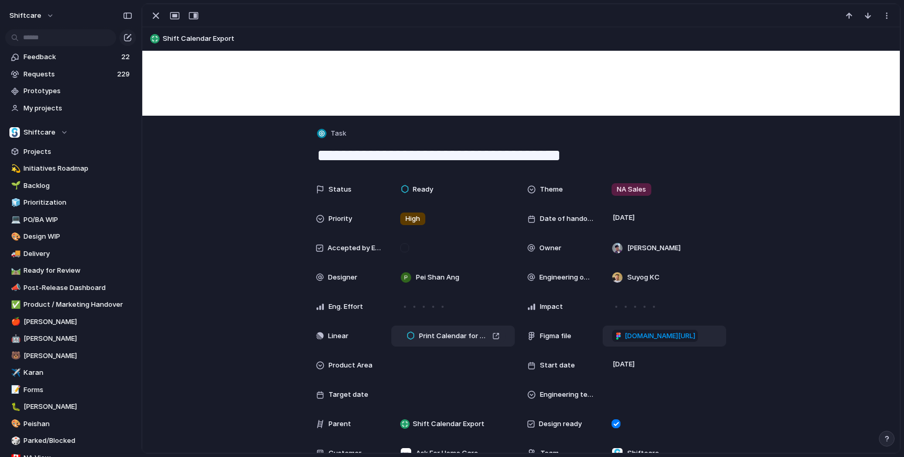
drag, startPoint x: 503, startPoint y: 351, endPoint x: 496, endPoint y: 345, distance: 9.7
click at [503, 351] on div "Status Ready Theme NA Sales Priority High Date of handover [DATE] Accepted by E…" at bounding box center [521, 321] width 410 height 285
click at [497, 340] on div "Print Calendar for Client/Staff/Team" at bounding box center [453, 336] width 93 height 10
click at [493, 335] on div "Print Calendar for Client/Staff/Team" at bounding box center [453, 336] width 93 height 10
click at [491, 337] on div "Print Calendar for Client/Staff/Team" at bounding box center [453, 336] width 93 height 10
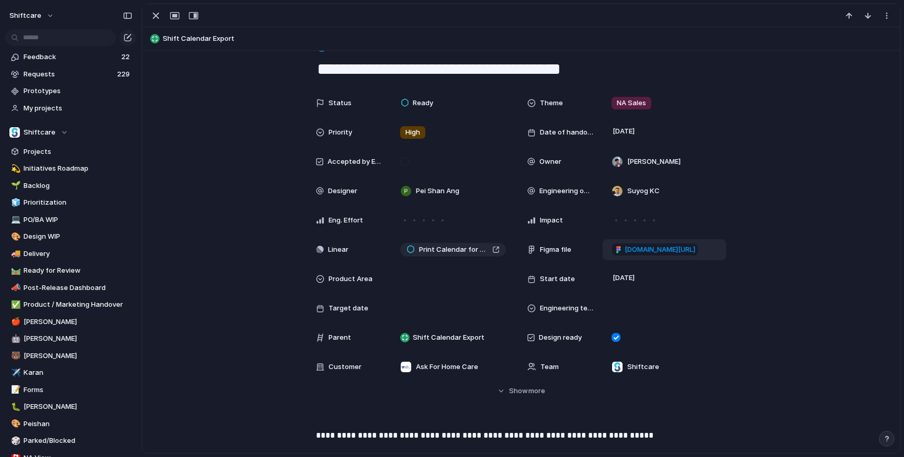
scroll to position [0, 0]
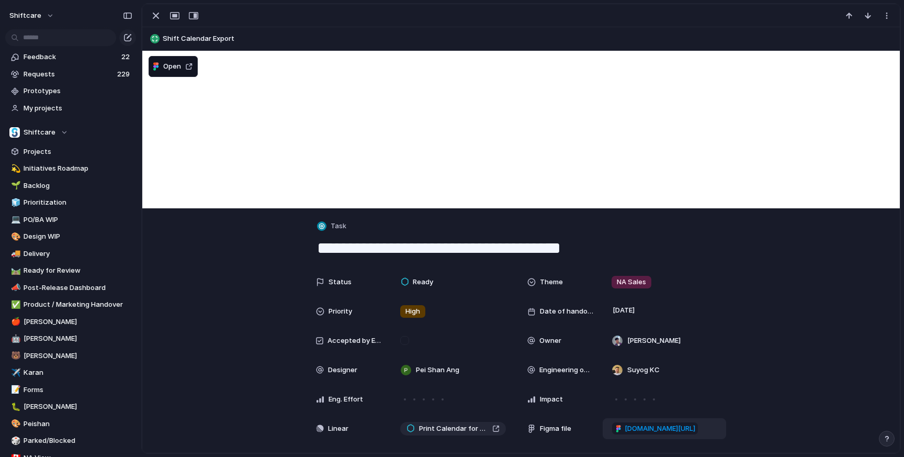
type textarea "**********"
